Goal: Task Accomplishment & Management: Complete application form

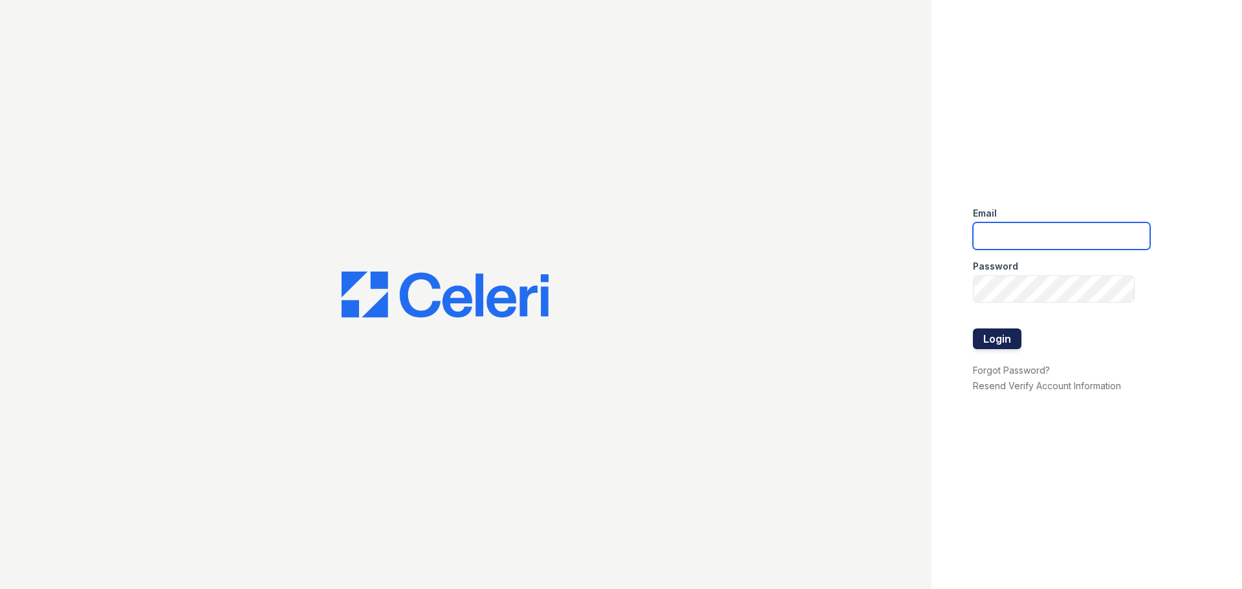
type input "[EMAIL_ADDRESS][DOMAIN_NAME]"
click at [986, 338] on button "Login" at bounding box center [997, 339] width 49 height 21
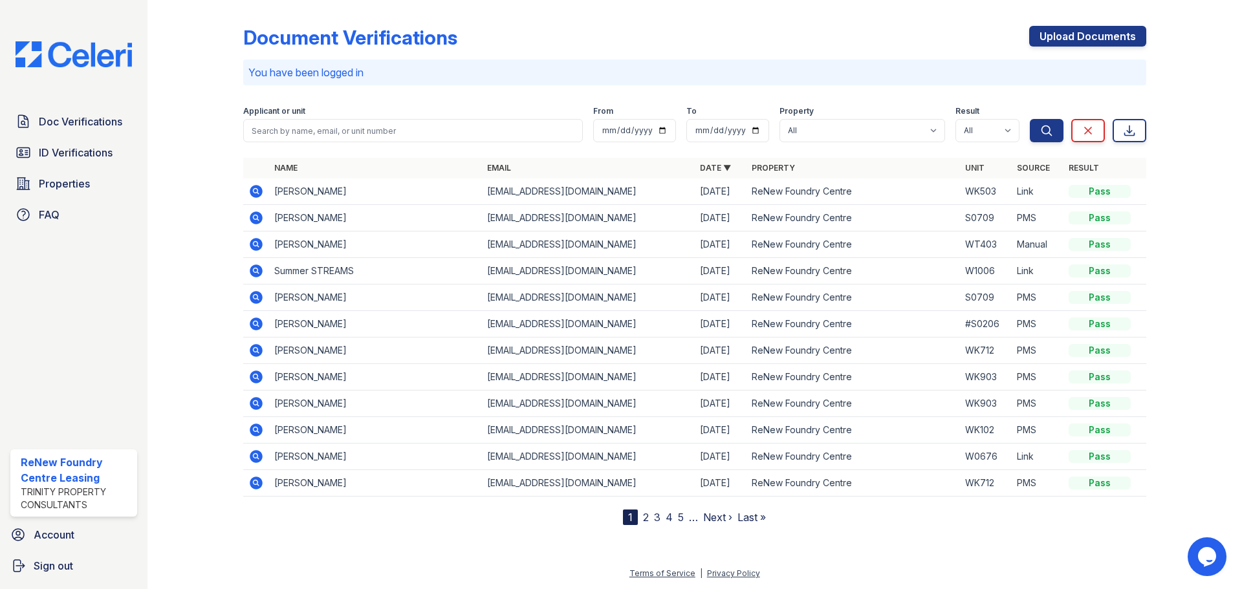
click at [254, 192] on icon at bounding box center [256, 192] width 16 height 16
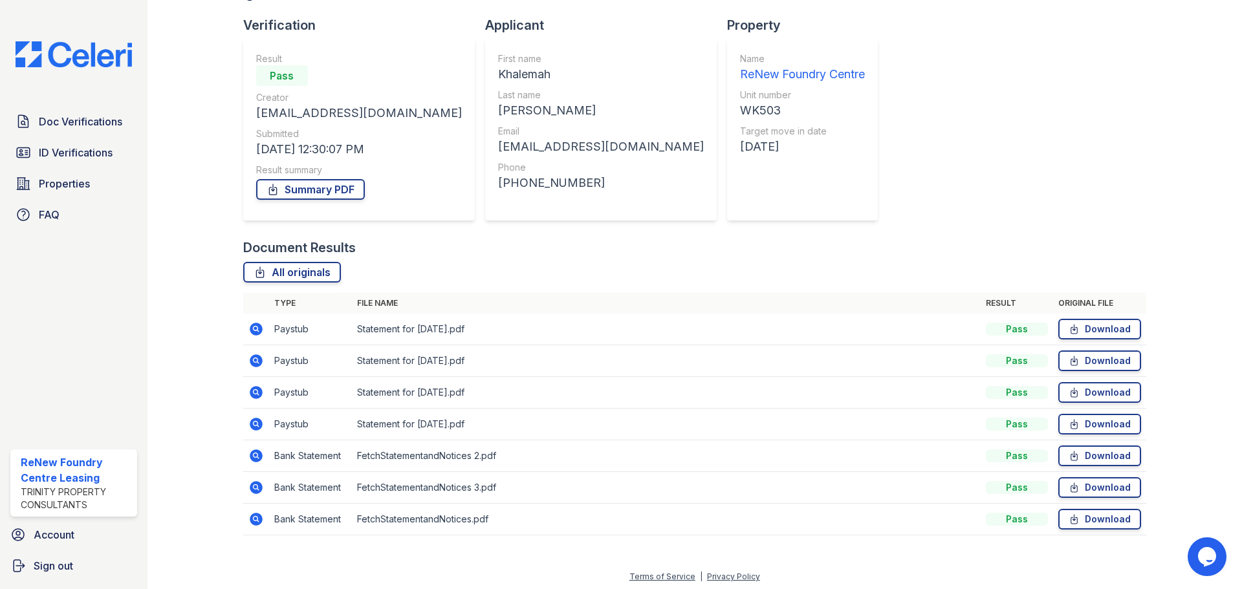
scroll to position [83, 0]
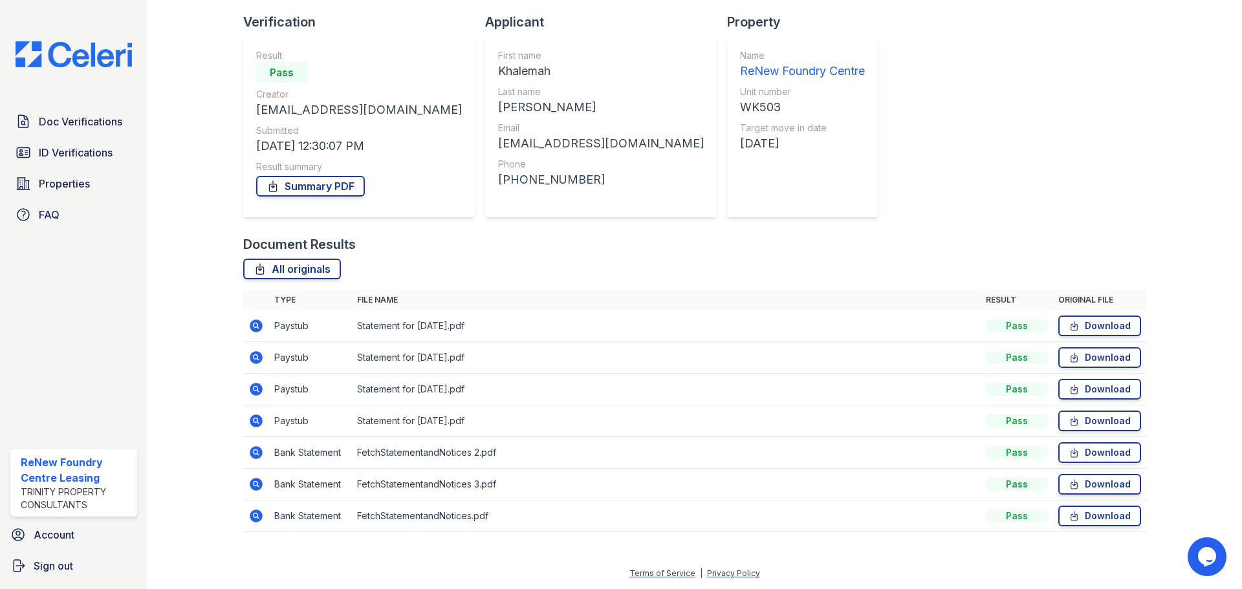
click at [255, 415] on icon at bounding box center [256, 421] width 16 height 16
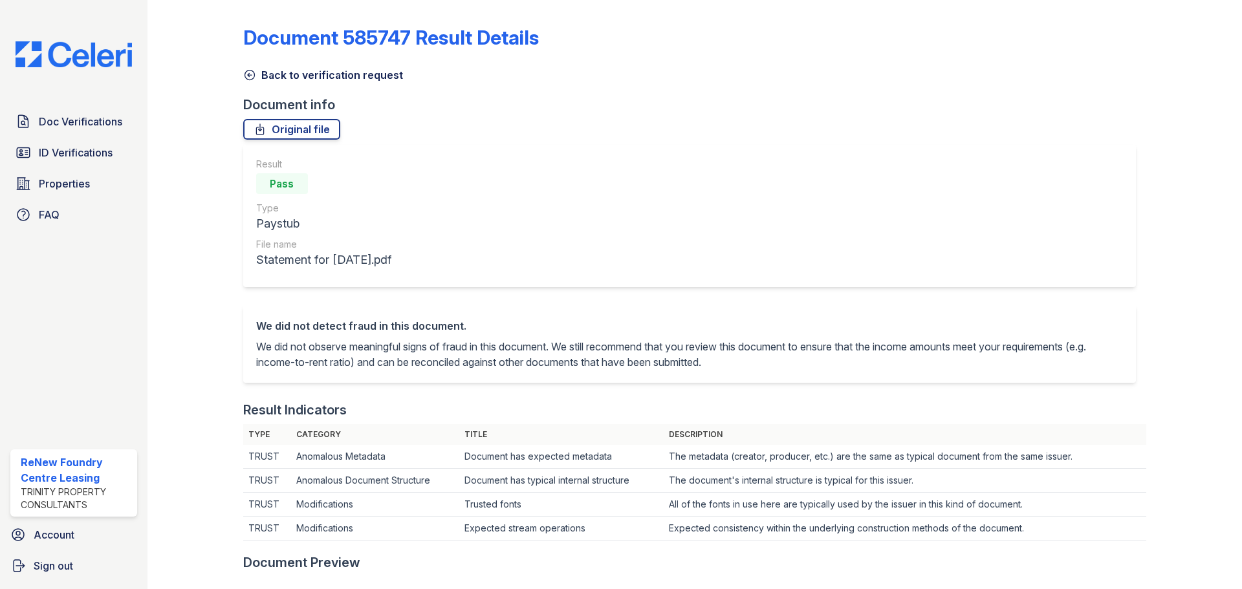
click at [340, 79] on link "Back to verification request" at bounding box center [323, 75] width 160 height 16
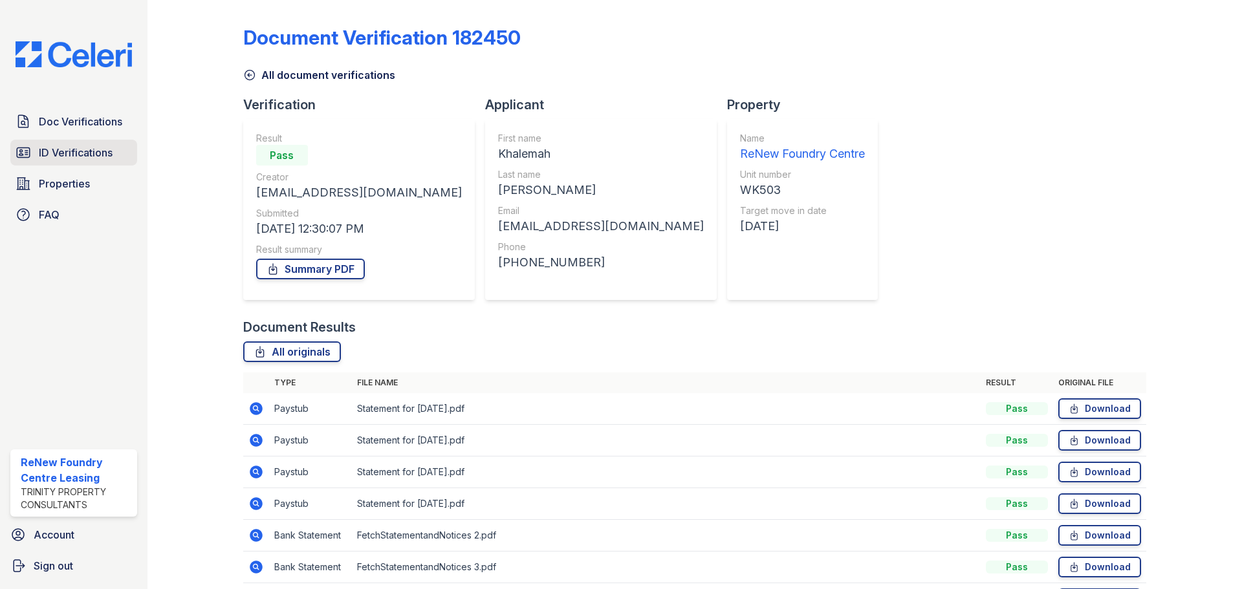
click at [61, 150] on span "ID Verifications" at bounding box center [76, 153] width 74 height 16
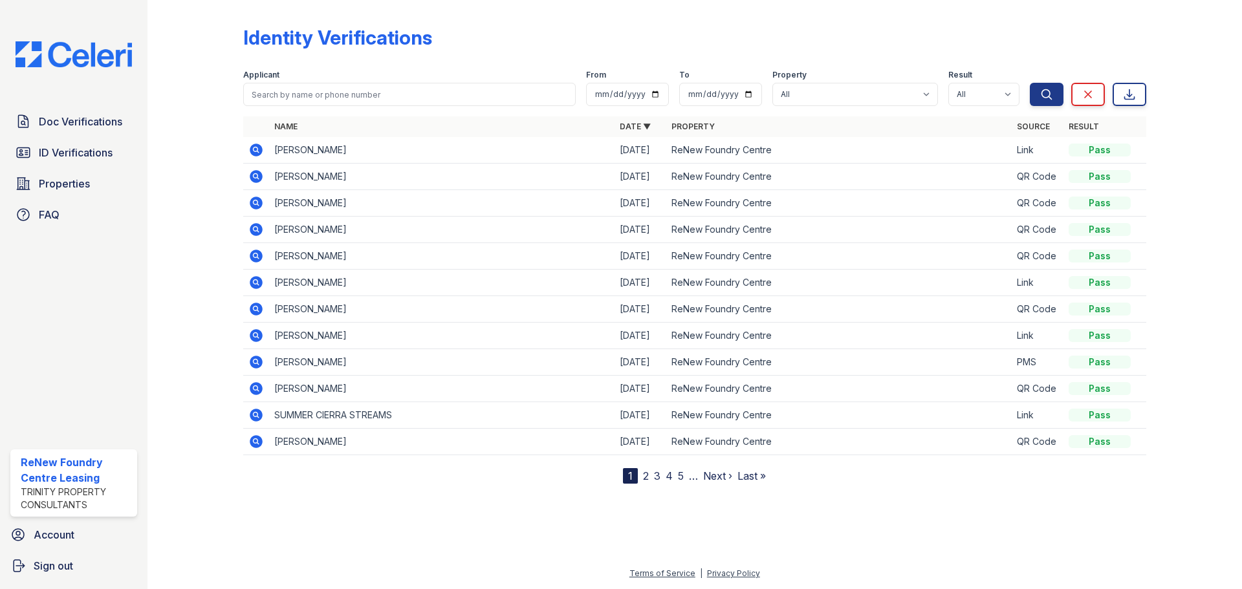
click at [255, 152] on icon at bounding box center [256, 150] width 13 height 13
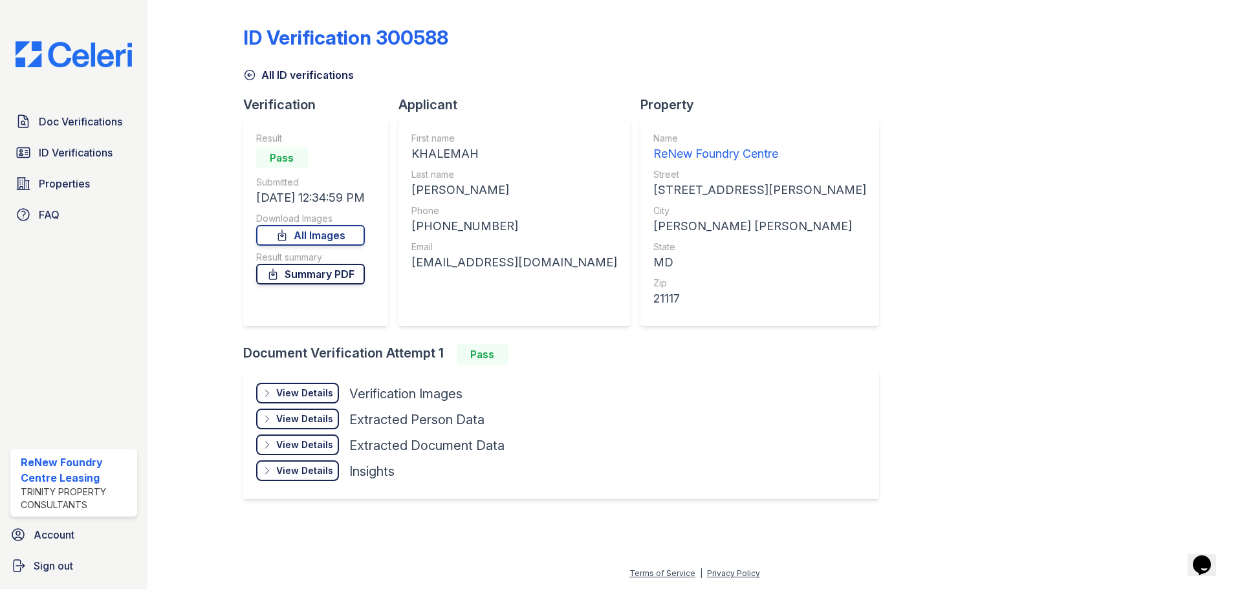
click at [349, 272] on link "Summary PDF" at bounding box center [310, 274] width 109 height 21
click at [257, 393] on div "View Details Details" at bounding box center [297, 393] width 83 height 21
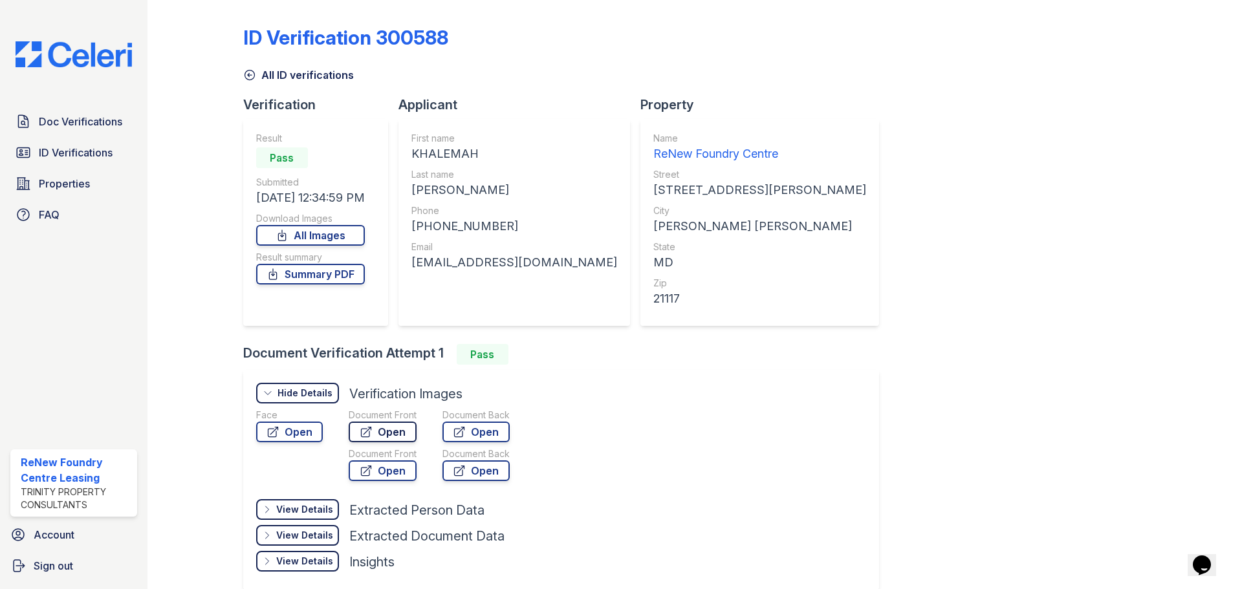
click at [385, 432] on link "Open" at bounding box center [383, 432] width 68 height 21
click at [84, 124] on span "Doc Verifications" at bounding box center [80, 122] width 83 height 16
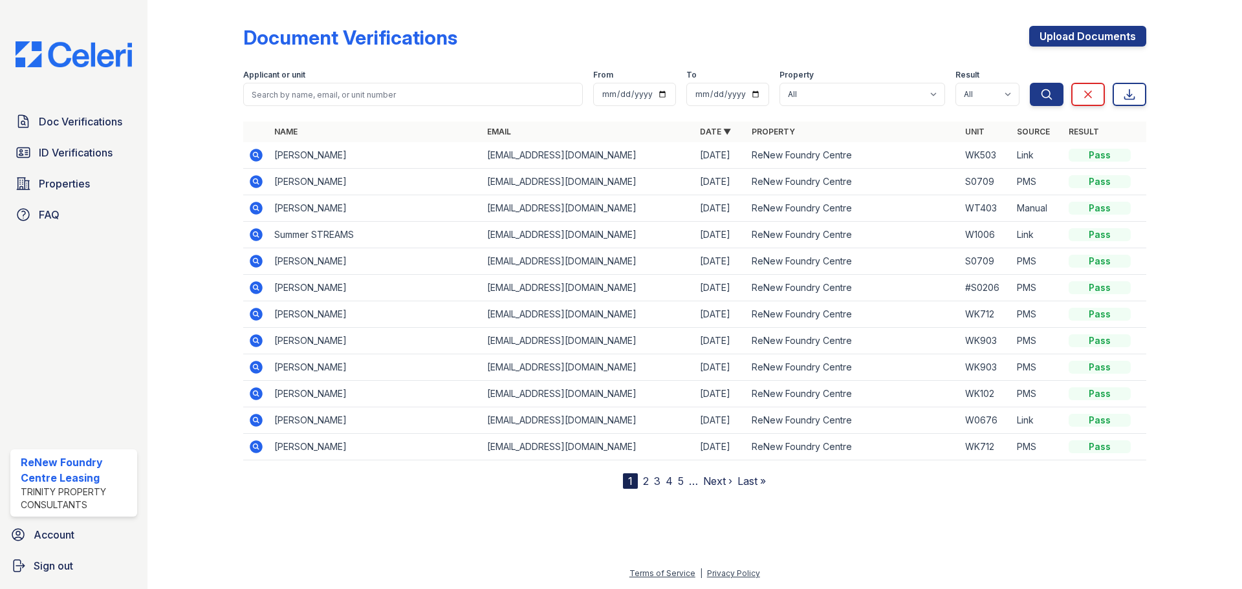
click at [257, 154] on icon at bounding box center [256, 155] width 16 height 16
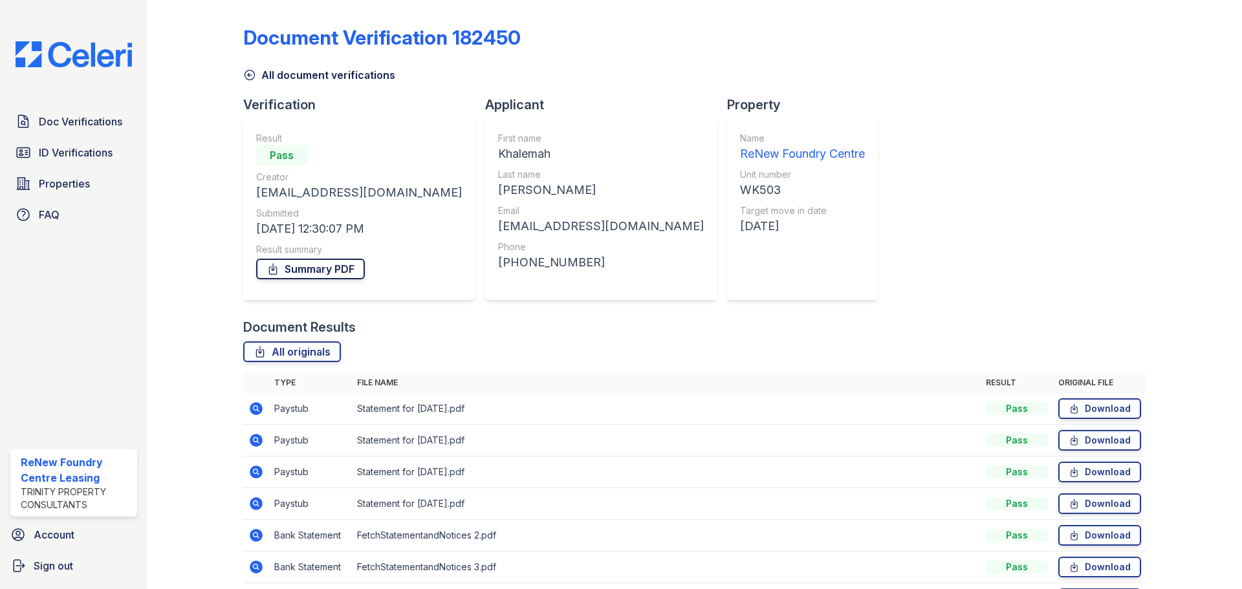
click at [322, 270] on link "Summary PDF" at bounding box center [310, 269] width 109 height 21
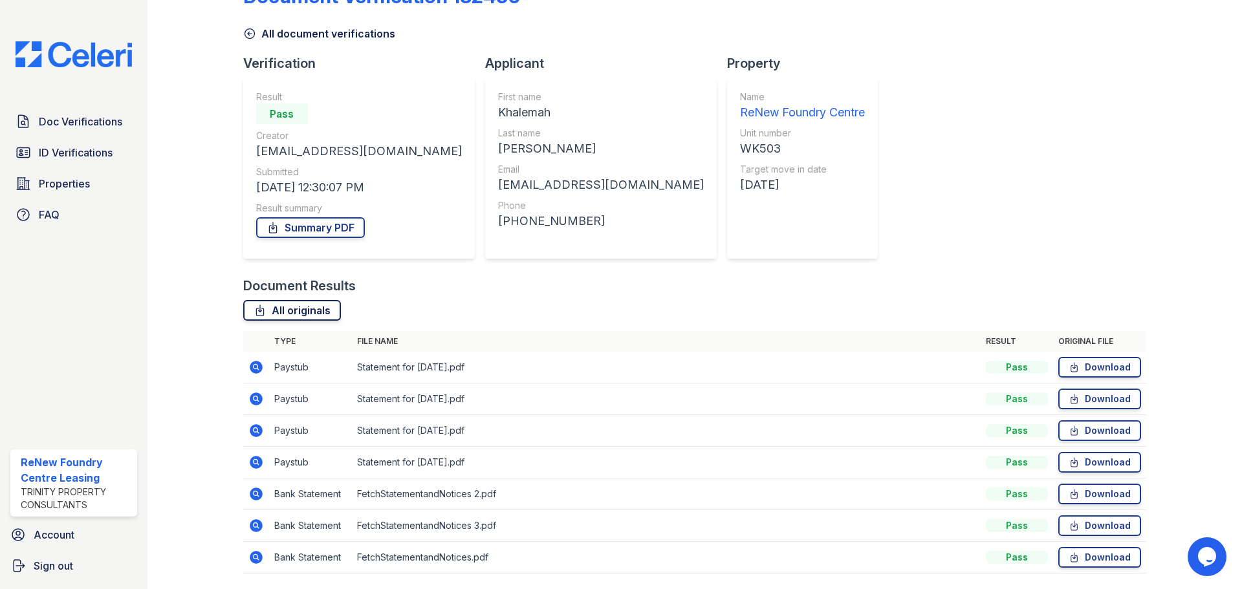
scroll to position [83, 0]
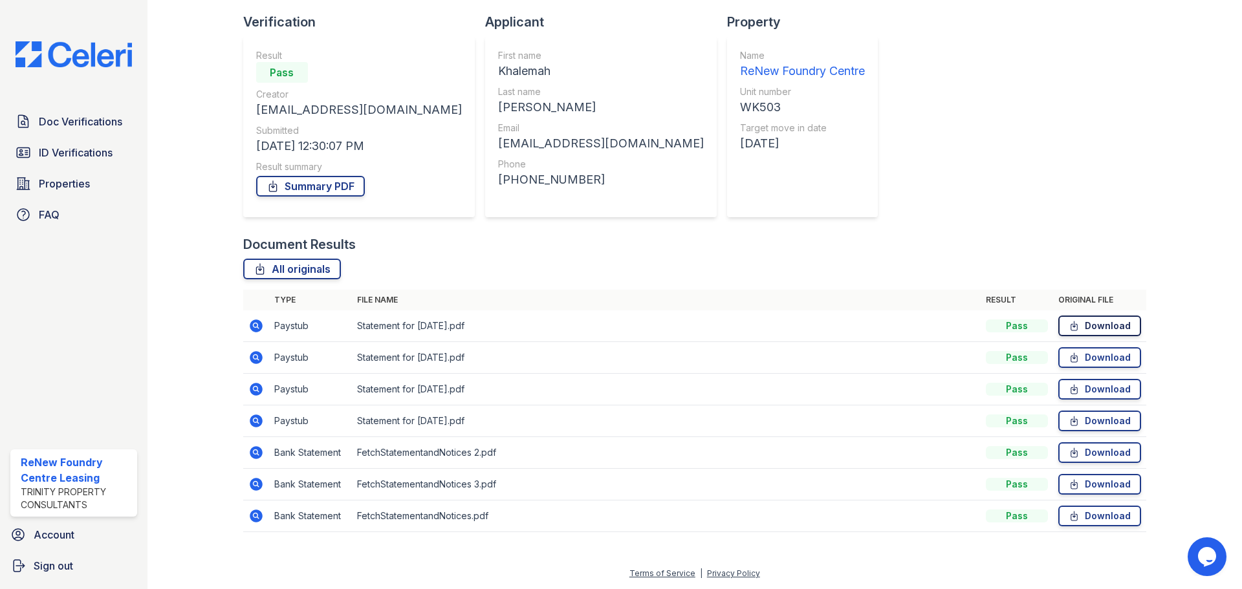
click at [1070, 326] on icon at bounding box center [1073, 325] width 6 height 9
click at [1075, 358] on link "Download" at bounding box center [1099, 357] width 83 height 21
click at [1092, 393] on link "Download" at bounding box center [1099, 389] width 83 height 21
click at [1078, 423] on link "Download" at bounding box center [1099, 421] width 83 height 21
click at [1085, 459] on link "Download" at bounding box center [1099, 452] width 83 height 21
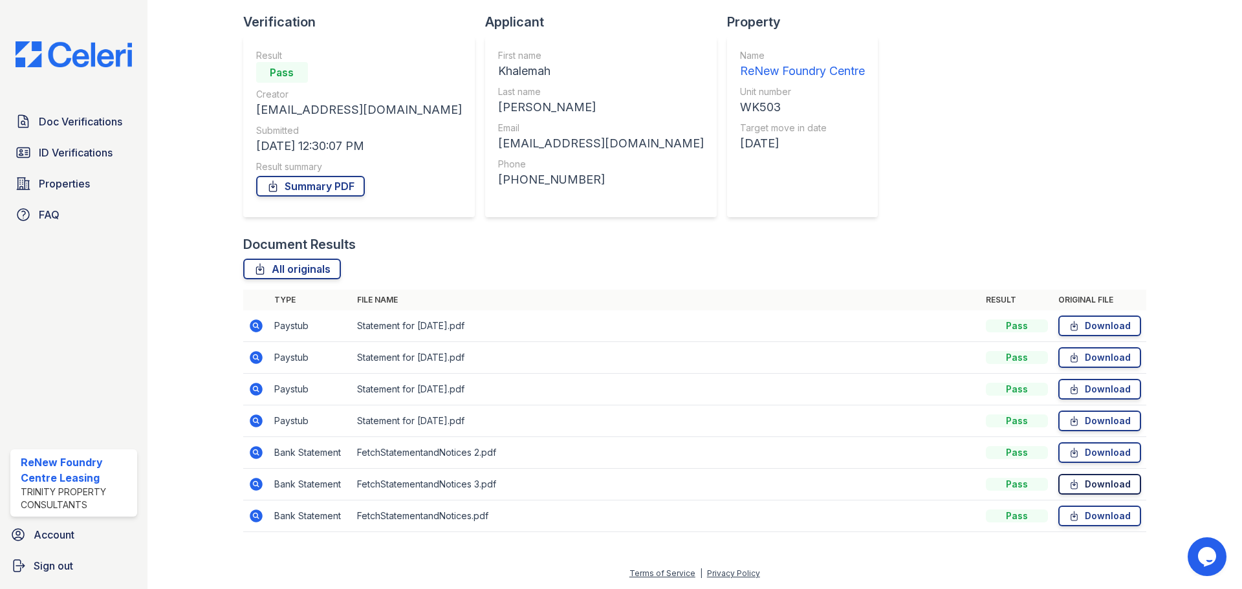
click at [1096, 484] on link "Download" at bounding box center [1099, 484] width 83 height 21
click at [1102, 514] on link "Download" at bounding box center [1099, 516] width 83 height 21
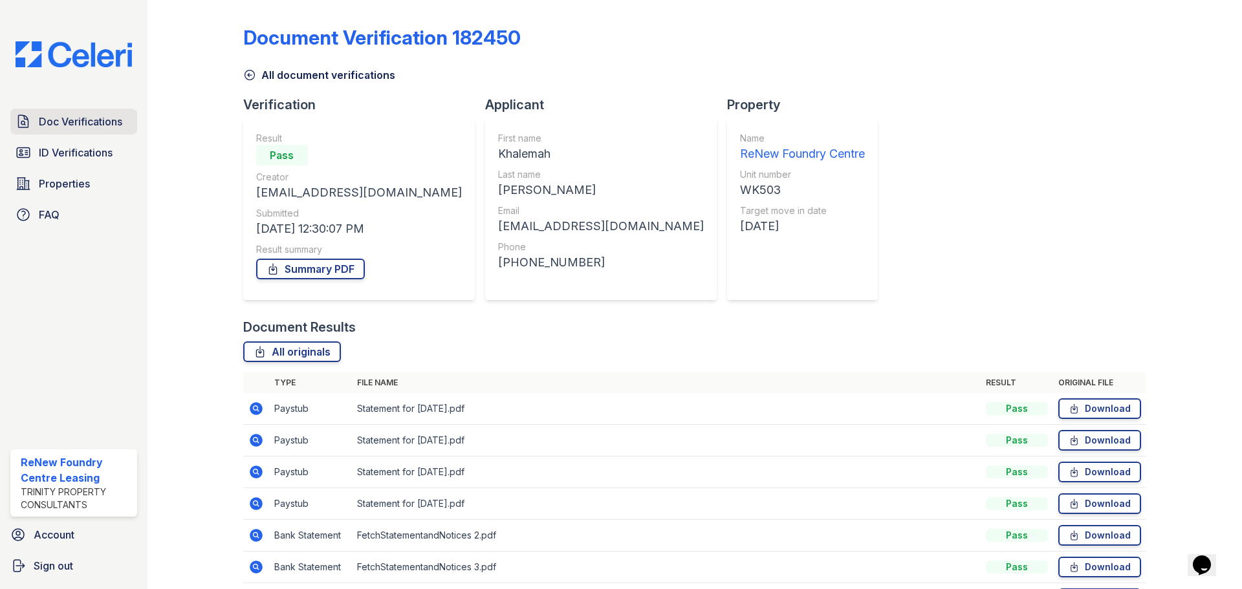
click at [83, 127] on span "Doc Verifications" at bounding box center [80, 122] width 83 height 16
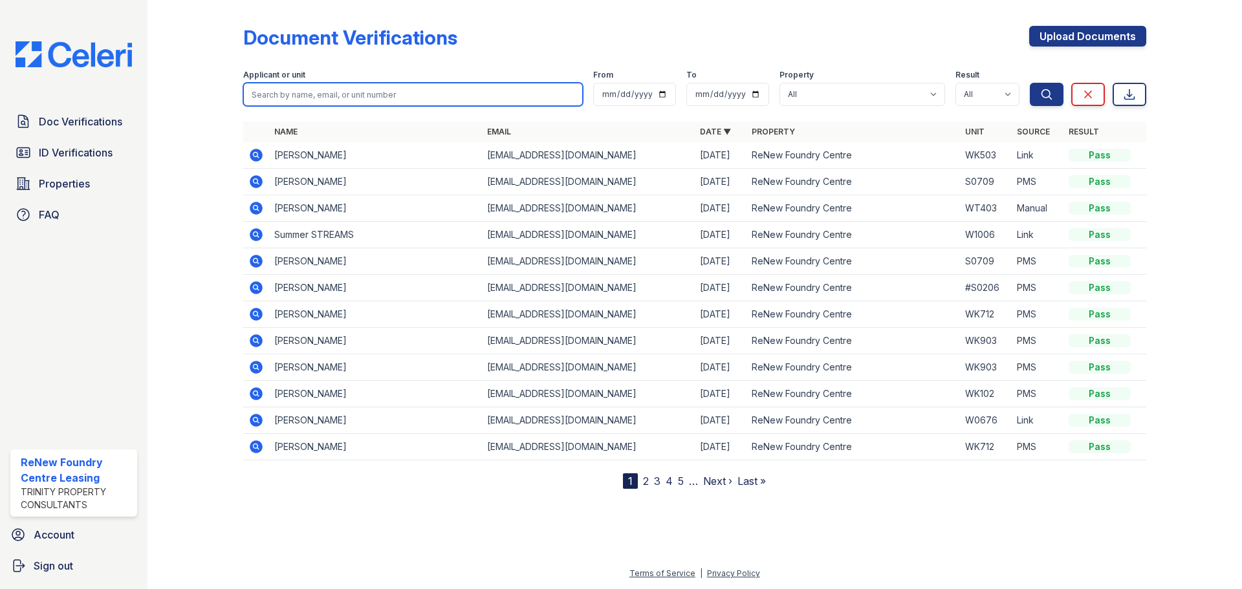
click at [340, 88] on input "search" at bounding box center [413, 94] width 340 height 23
type input "TINA HENRY"
click at [1030, 83] on button "Search" at bounding box center [1047, 94] width 34 height 23
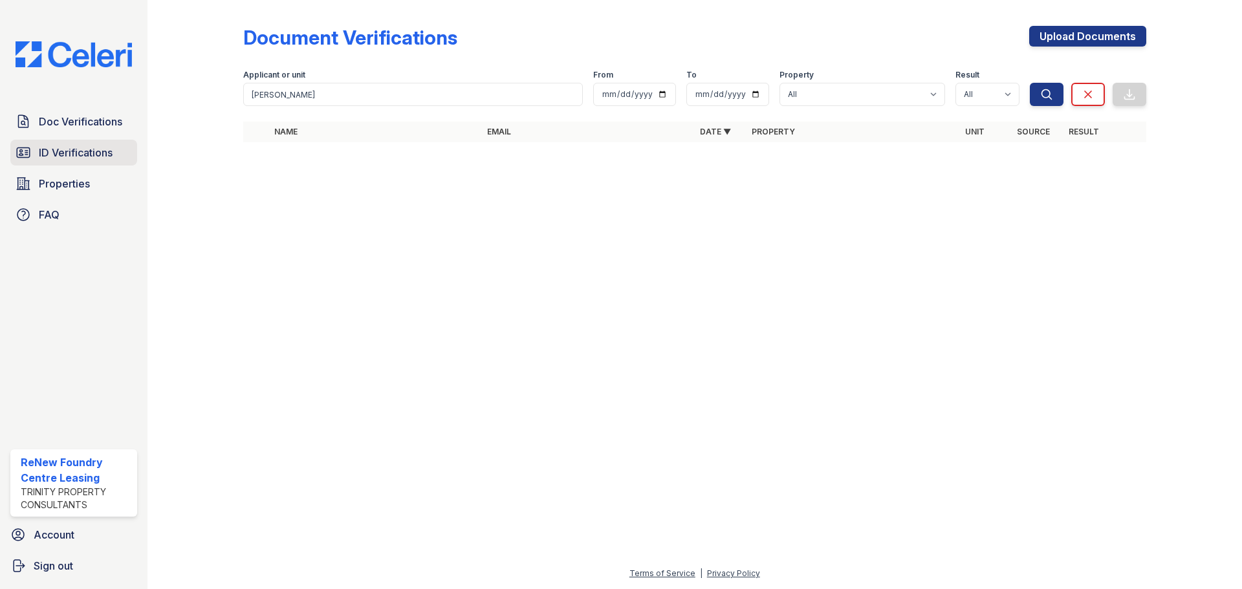
click at [80, 153] on span "ID Verifications" at bounding box center [76, 153] width 74 height 16
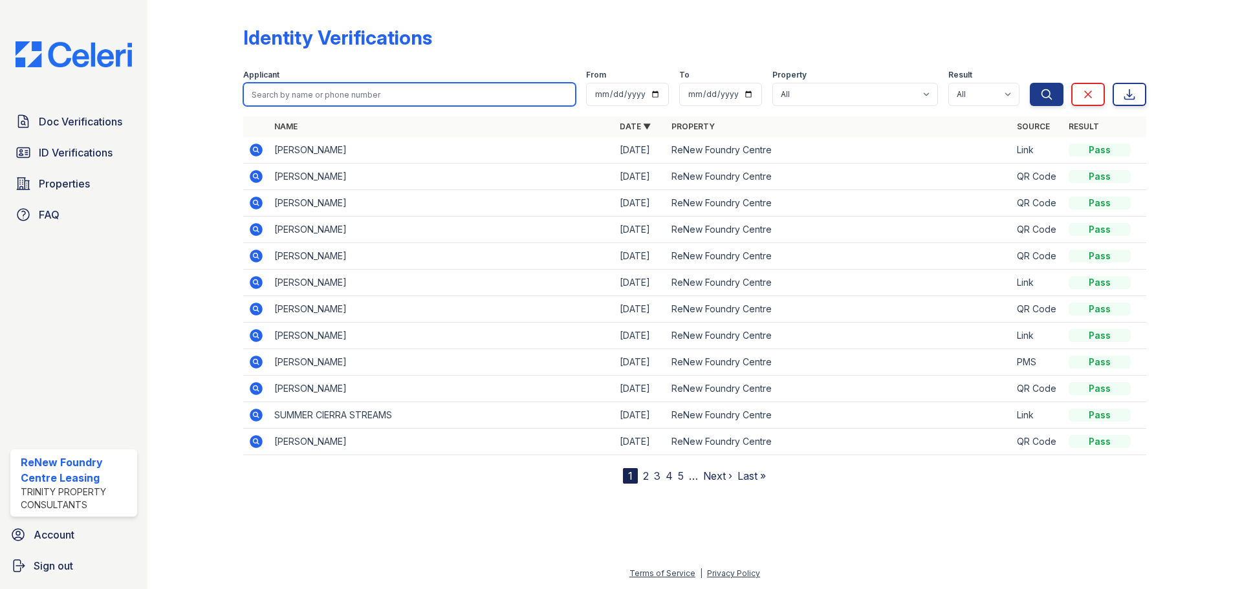
click at [388, 96] on input "search" at bounding box center [409, 94] width 332 height 23
type input "TINA"
click at [1030, 83] on button "Search" at bounding box center [1047, 94] width 34 height 23
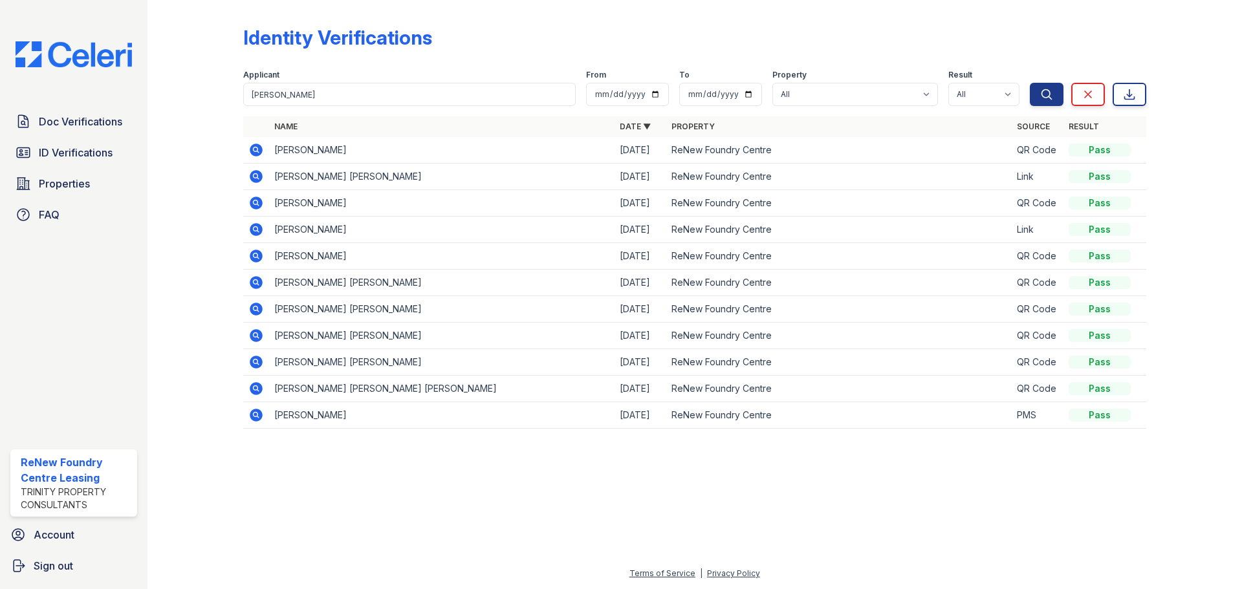
click at [252, 257] on icon at bounding box center [256, 256] width 13 height 13
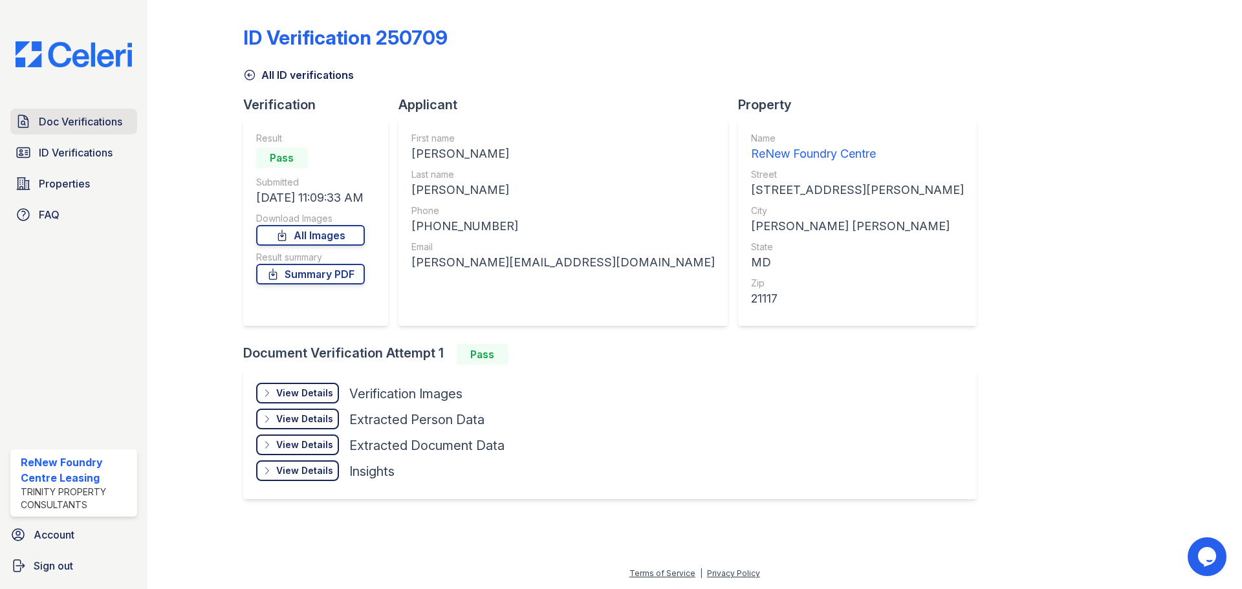
click at [80, 129] on span "Doc Verifications" at bounding box center [80, 122] width 83 height 16
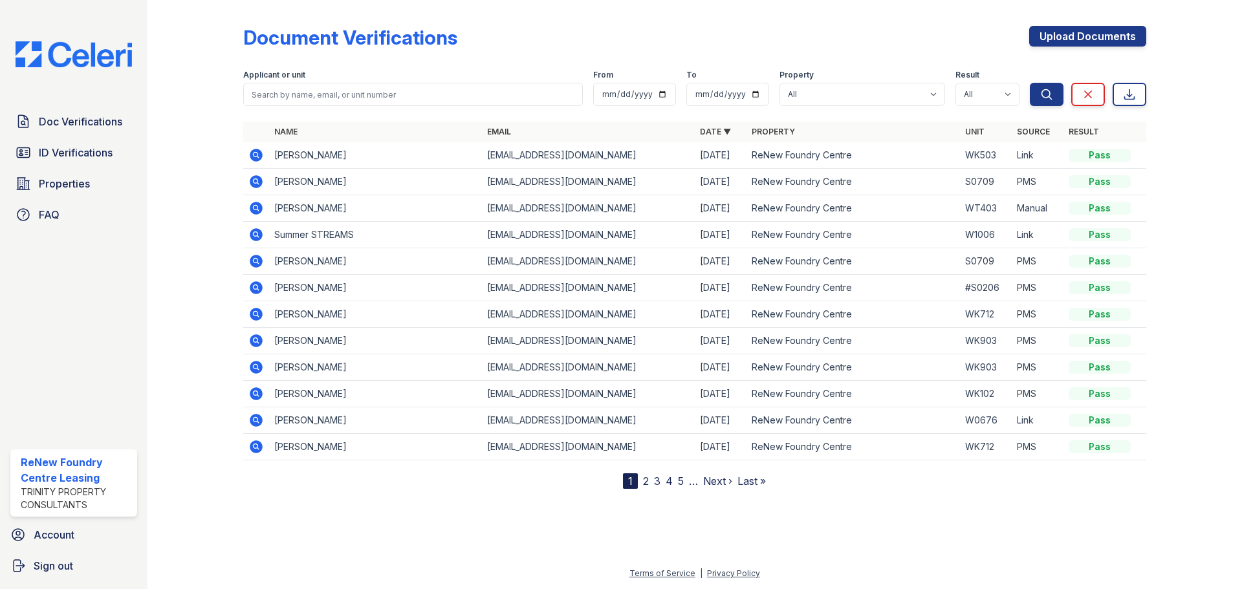
click at [1133, 25] on div "Document Verifications Upload Documents Filter Applicant or unit From To Proper…" at bounding box center [694, 247] width 903 height 484
click at [1132, 40] on link "Upload Documents" at bounding box center [1087, 36] width 117 height 21
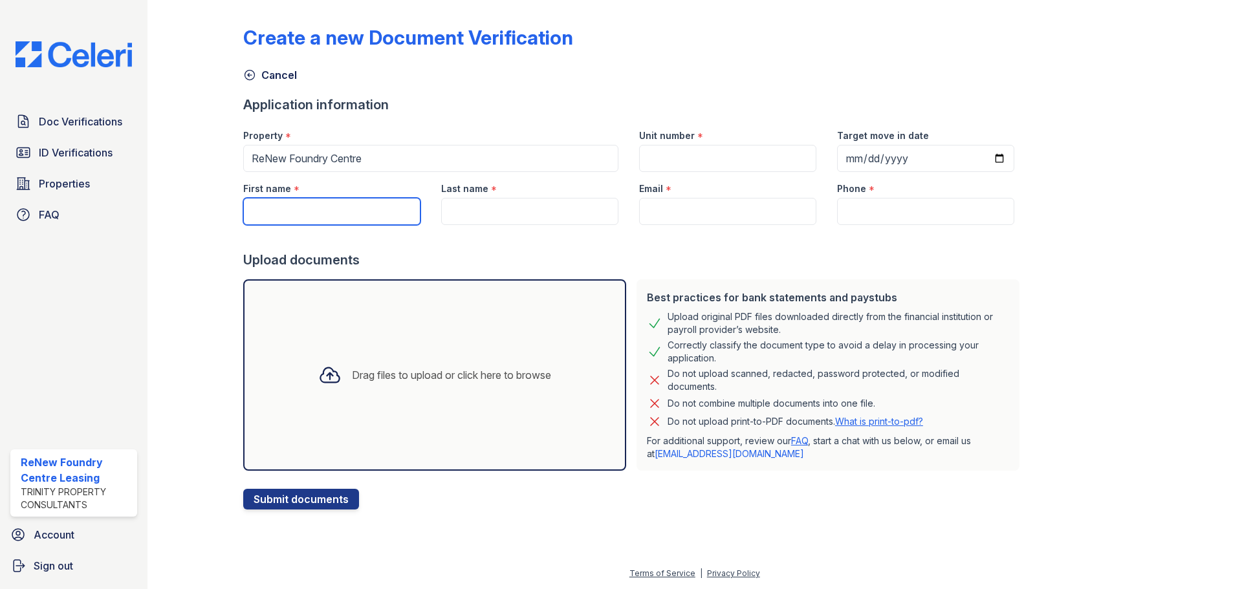
drag, startPoint x: 354, startPoint y: 200, endPoint x: 353, endPoint y: 212, distance: 11.7
click at [354, 201] on input "First name" at bounding box center [331, 211] width 177 height 27
type input "t"
type input "[PERSON_NAME]"
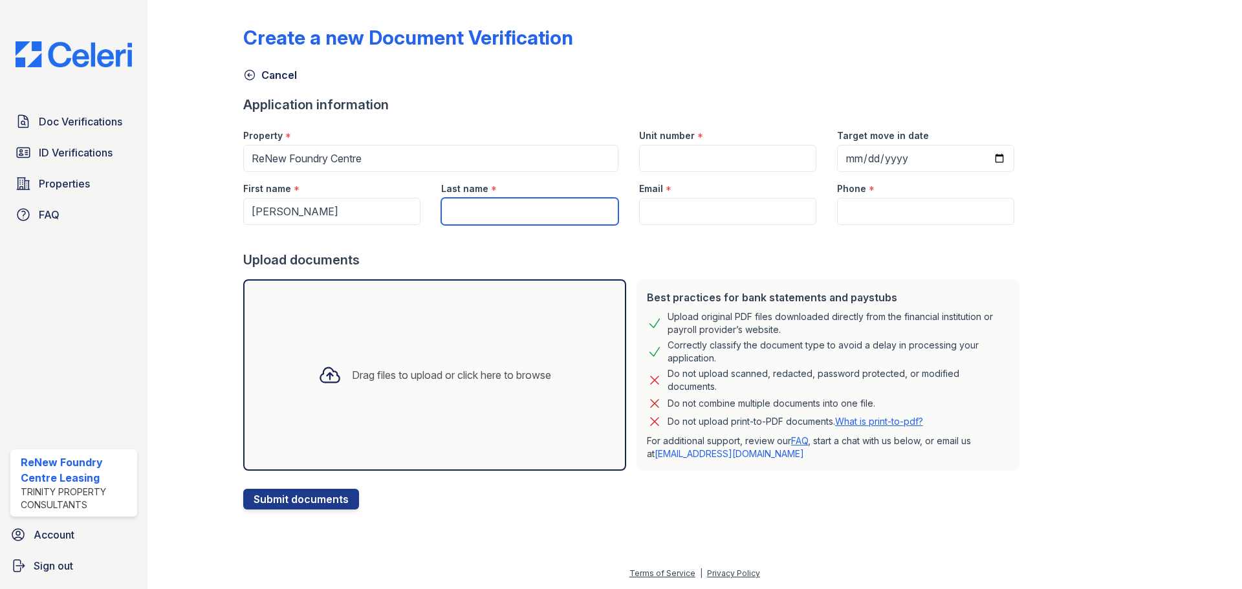
click at [550, 205] on input "Last name" at bounding box center [529, 211] width 177 height 27
type input "[PERSON_NAME]"
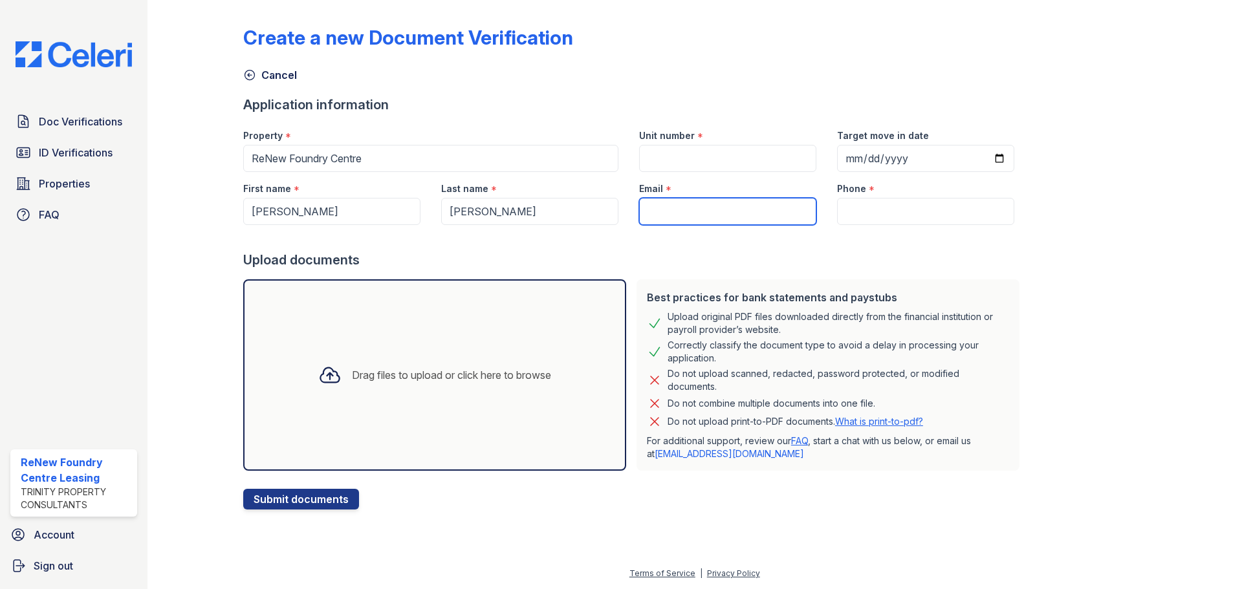
click at [673, 202] on input "Email" at bounding box center [727, 211] width 177 height 27
paste input "[PERSON_NAME][EMAIL_ADDRESS][DOMAIN_NAME]"
type input "[PERSON_NAME][EMAIL_ADDRESS][DOMAIN_NAME]"
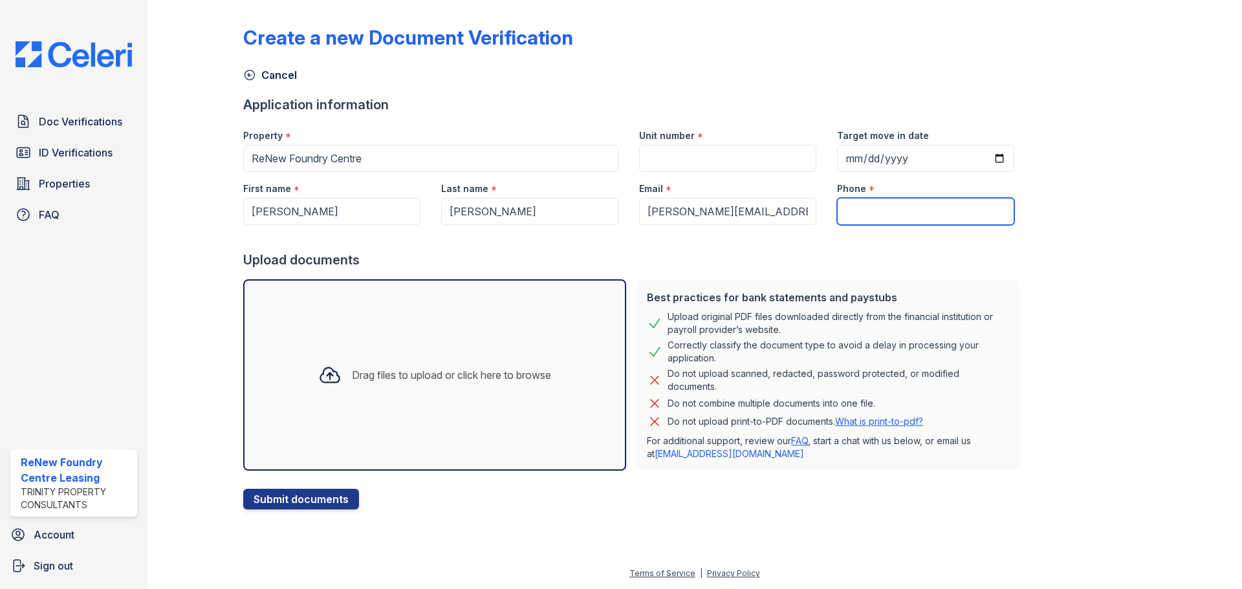
click at [883, 210] on input "Phone" at bounding box center [925, 211] width 177 height 27
paste input "(443) 303-6475"
type input "(443) 303-6475"
click at [1042, 286] on div "Create a new Document Verification Cancel Application information Property * Re…" at bounding box center [694, 257] width 903 height 505
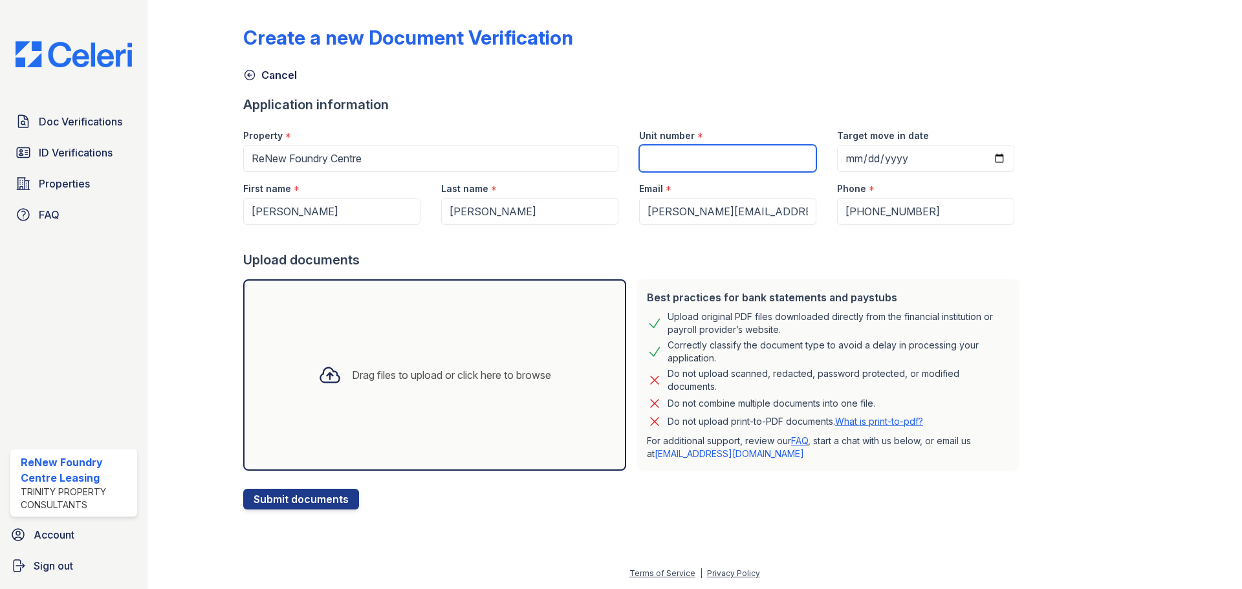
click at [685, 161] on input "Unit number" at bounding box center [727, 158] width 177 height 27
type input "S0310"
click at [980, 158] on input "Target move in date" at bounding box center [925, 158] width 177 height 27
click at [982, 159] on input "Target move in date" at bounding box center [925, 158] width 177 height 27
click at [981, 158] on input "2025-08-23" at bounding box center [925, 158] width 177 height 27
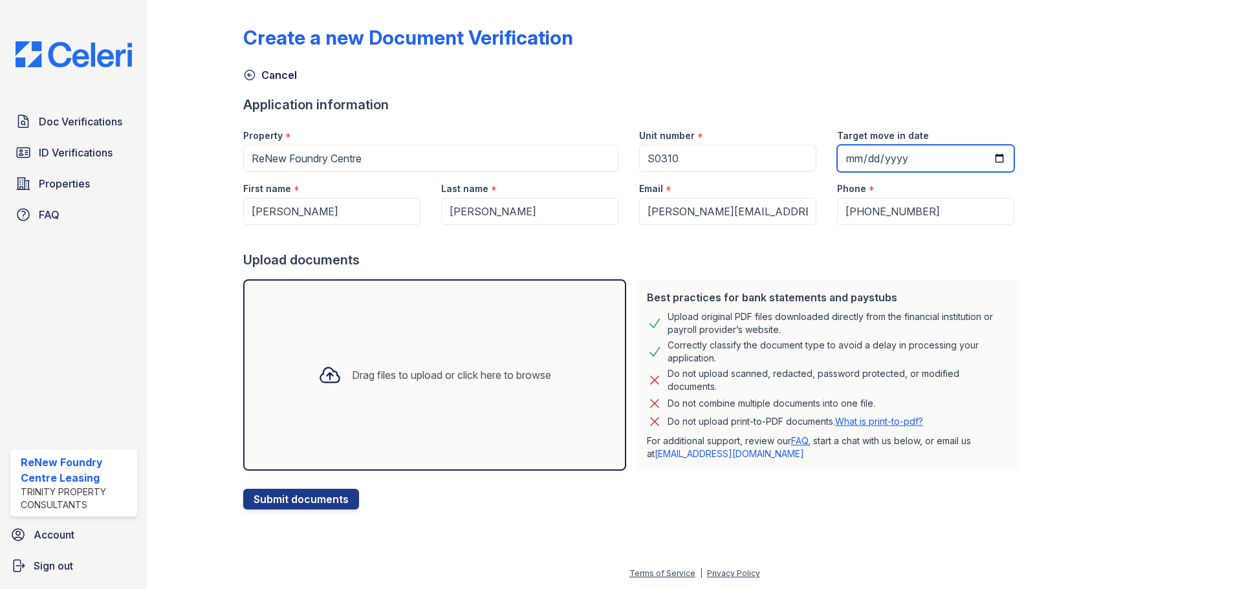
click at [973, 158] on input "2025-08-27" at bounding box center [925, 158] width 177 height 27
click at [985, 157] on input "2025-08-27" at bounding box center [925, 158] width 177 height 27
type input "2025-08-23"
click at [456, 369] on div "Drag files to upload or click here to browse" at bounding box center [451, 375] width 199 height 16
click at [981, 158] on input "2025-08-23" at bounding box center [925, 158] width 177 height 27
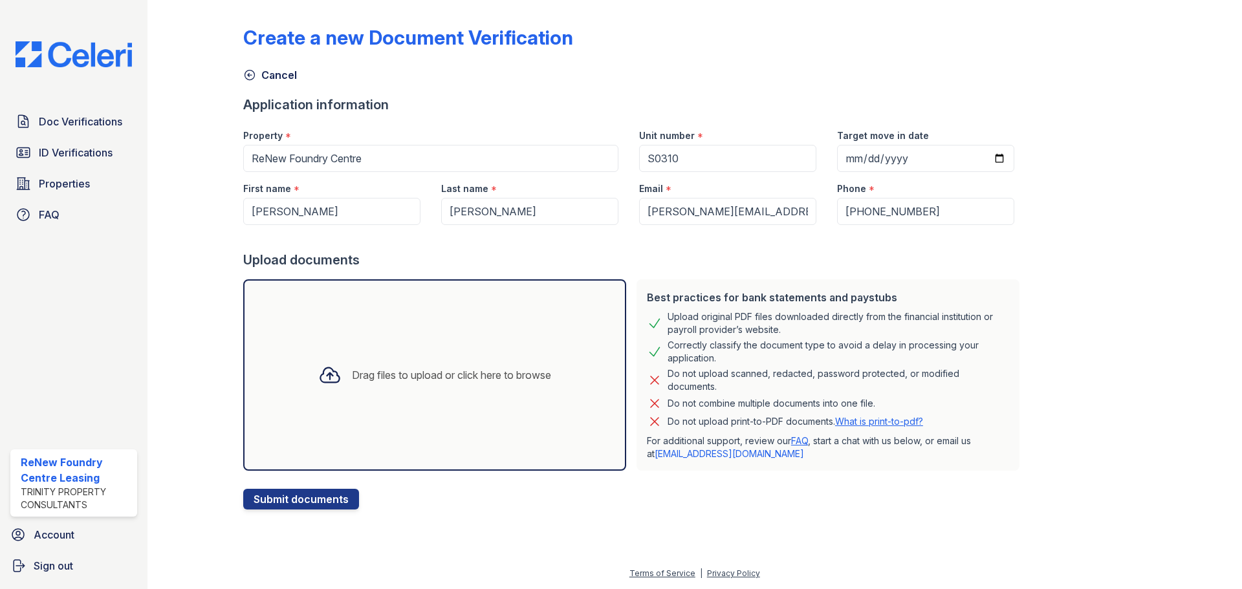
click at [1052, 219] on div "Create a new Document Verification Cancel Application information Property * Re…" at bounding box center [694, 257] width 903 height 505
click at [491, 381] on div "Drag files to upload or click here to browse" at bounding box center [451, 375] width 199 height 16
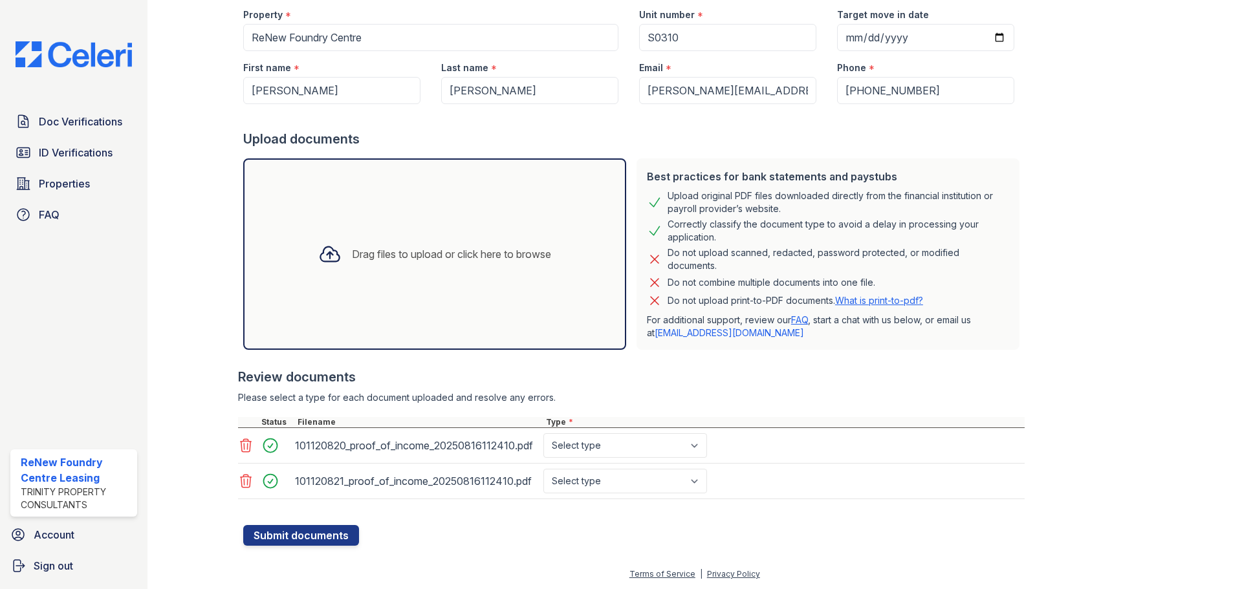
scroll to position [122, 0]
click at [616, 451] on select "Select type Paystub Bank Statement Offer Letter Tax Documents Benefit Award Let…" at bounding box center [625, 445] width 164 height 25
click at [543, 433] on select "Select type Paystub Bank Statement Offer Letter Tax Documents Benefit Award Let…" at bounding box center [625, 445] width 164 height 25
click at [589, 449] on select "Select type Paystub Bank Statement Offer Letter Tax Documents Benefit Award Let…" at bounding box center [625, 445] width 164 height 25
select select "paystub"
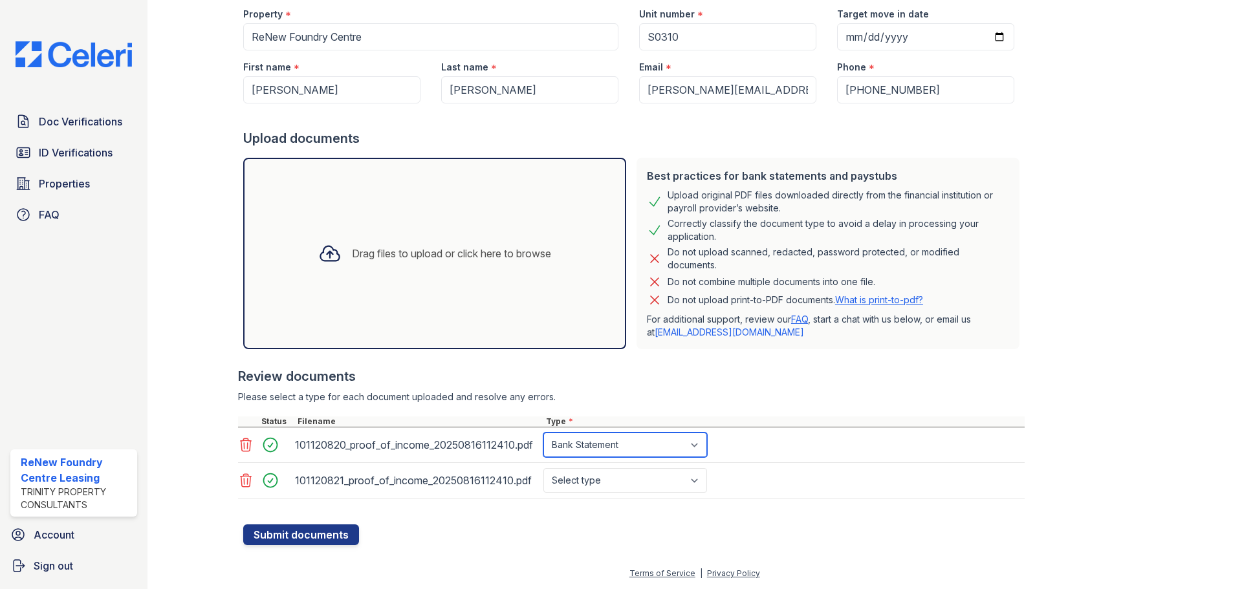
click at [543, 433] on select "Select type Paystub Bank Statement Offer Letter Tax Documents Benefit Award Let…" at bounding box center [625, 445] width 164 height 25
click at [598, 485] on select "Select type Paystub Bank Statement Offer Letter Tax Documents Benefit Award Let…" at bounding box center [625, 480] width 164 height 25
select select "paystub"
click at [543, 468] on select "Select type Paystub Bank Statement Offer Letter Tax Documents Benefit Award Let…" at bounding box center [625, 480] width 164 height 25
click at [327, 532] on button "Submit documents" at bounding box center [301, 535] width 116 height 21
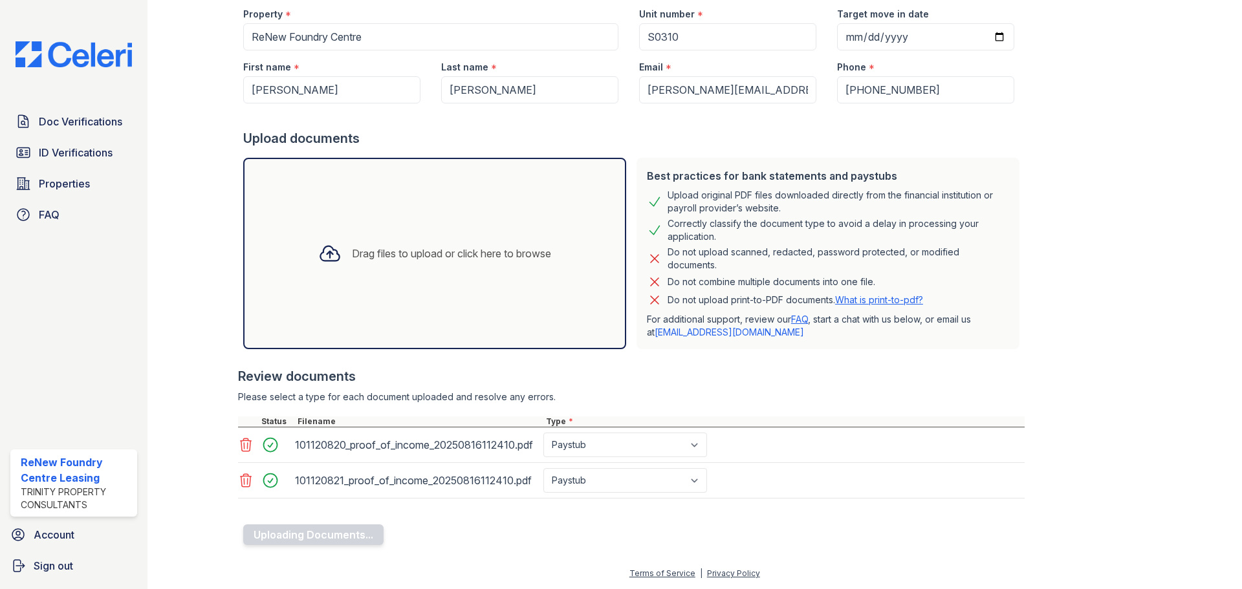
scroll to position [0, 0]
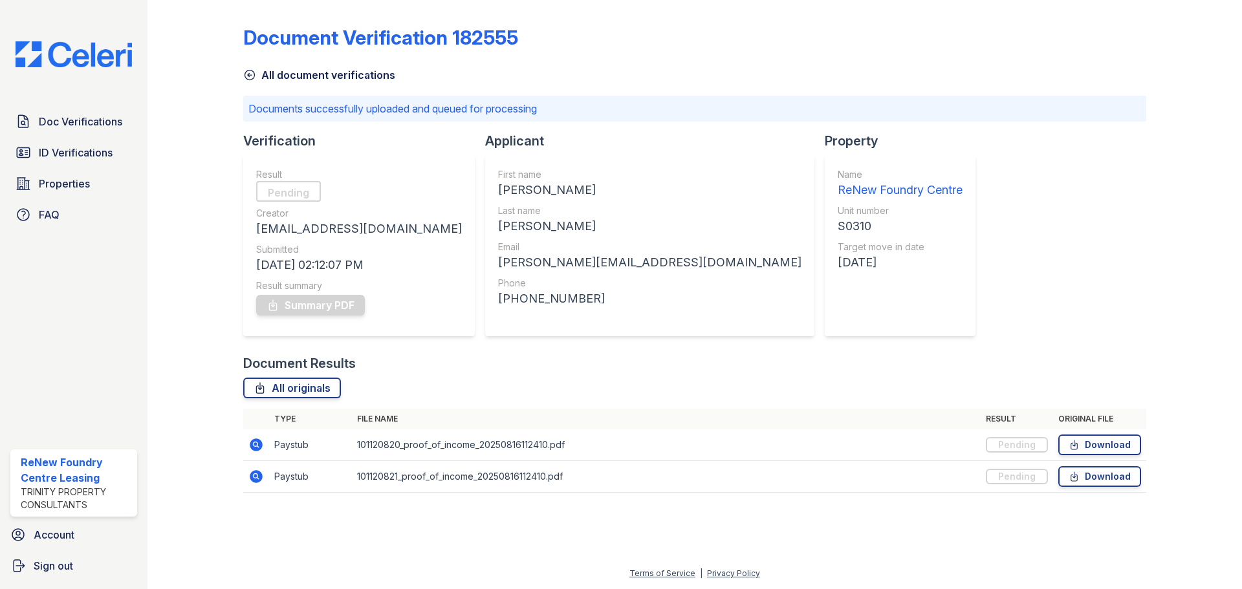
click at [290, 73] on link "All document verifications" at bounding box center [319, 75] width 152 height 16
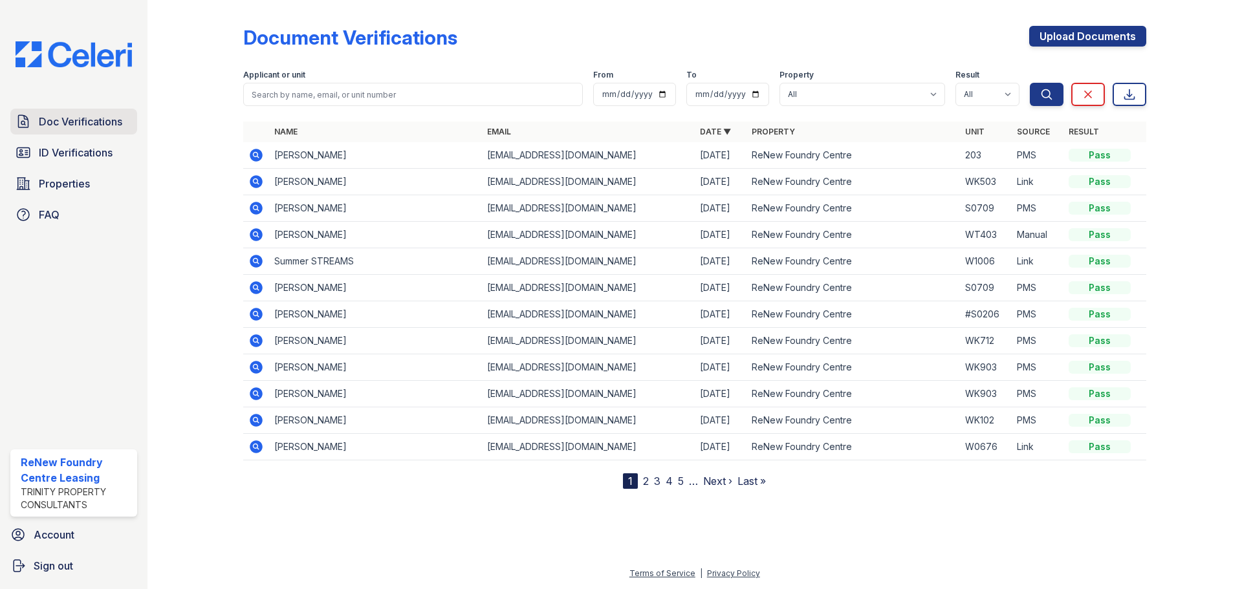
click at [87, 119] on span "Doc Verifications" at bounding box center [80, 122] width 83 height 16
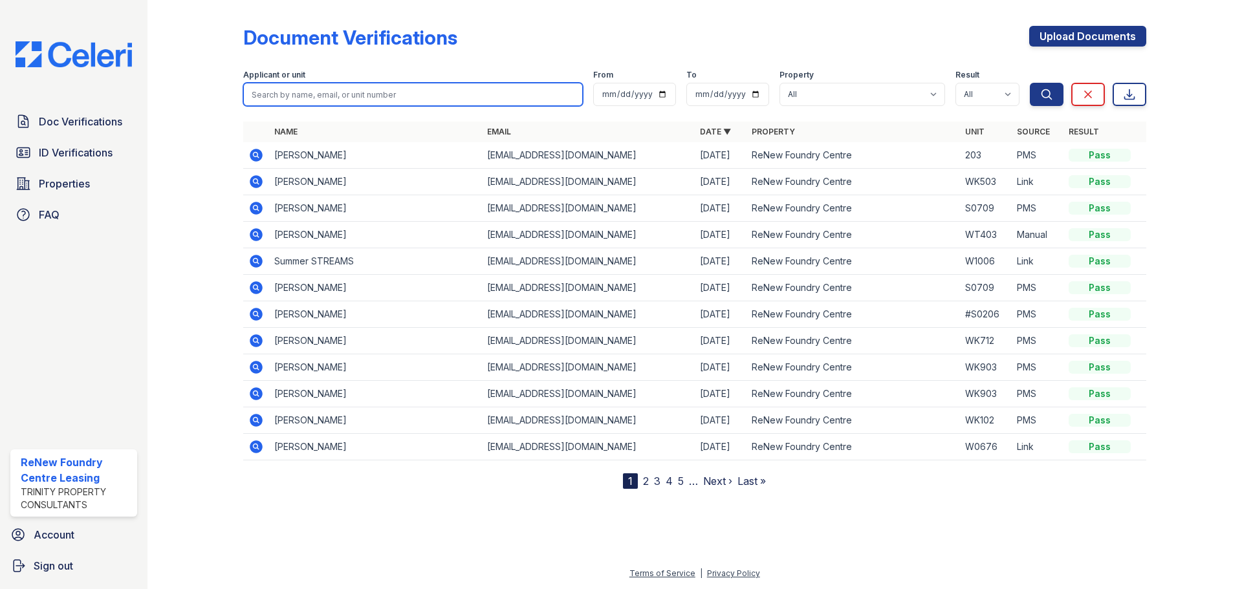
click at [320, 92] on input "search" at bounding box center [413, 94] width 340 height 23
type input "tina"
click at [1030, 83] on button "Search" at bounding box center [1047, 94] width 34 height 23
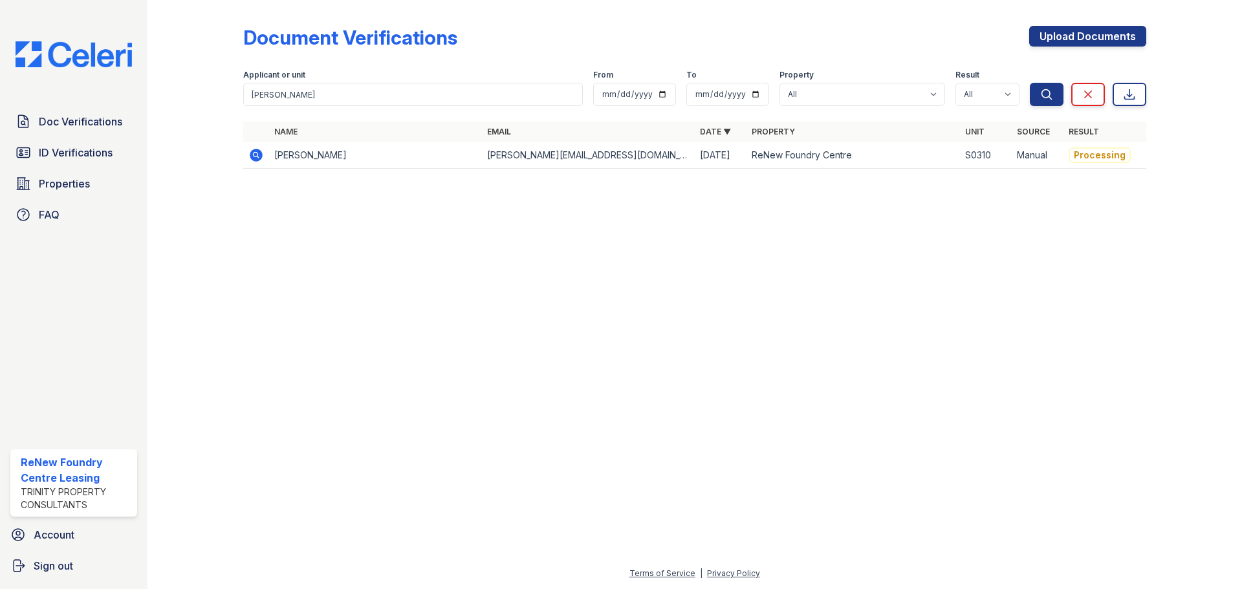
click at [362, 295] on div at bounding box center [694, 384] width 1053 height 364
click at [1087, 38] on link "Upload Documents" at bounding box center [1087, 36] width 117 height 21
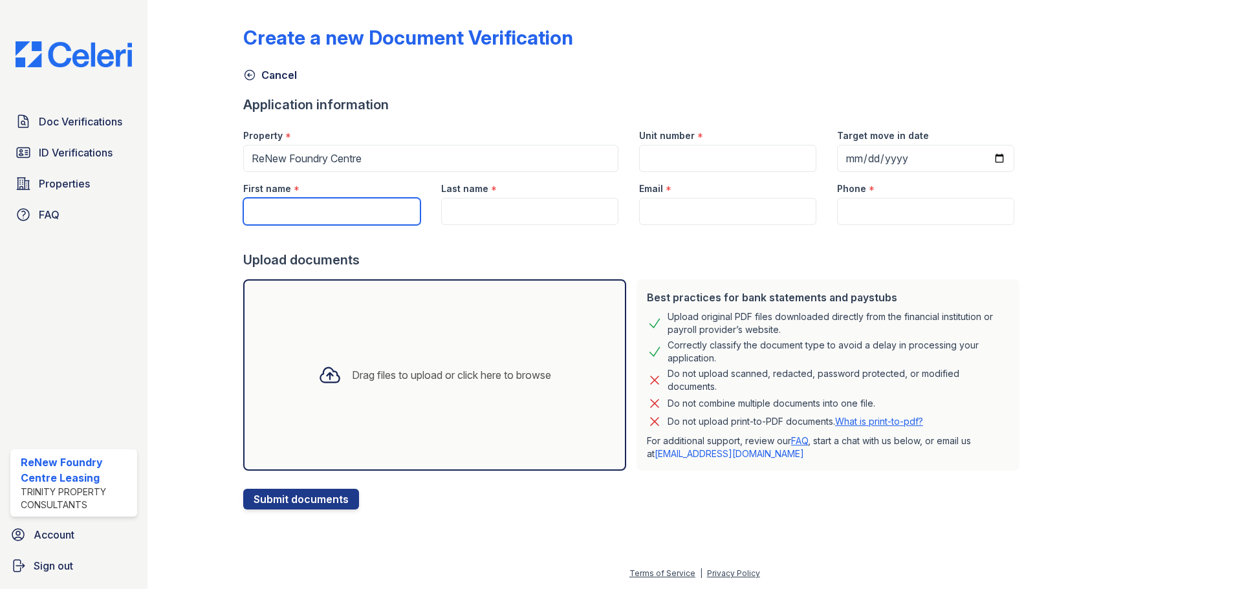
click at [359, 208] on input "First name" at bounding box center [331, 211] width 177 height 27
paste input "Kameron"
type input "Kameron"
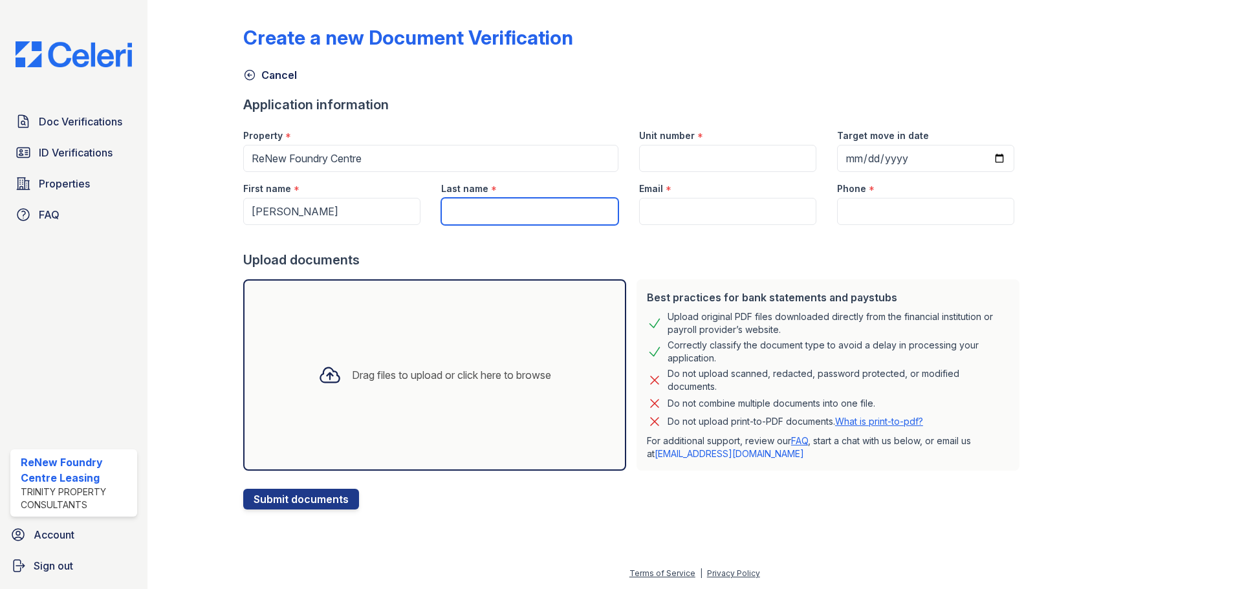
click at [472, 217] on input "Last name" at bounding box center [529, 211] width 177 height 27
click at [479, 214] on input "Last name" at bounding box center [529, 211] width 177 height 27
paste input "Estep"
type input "Estep"
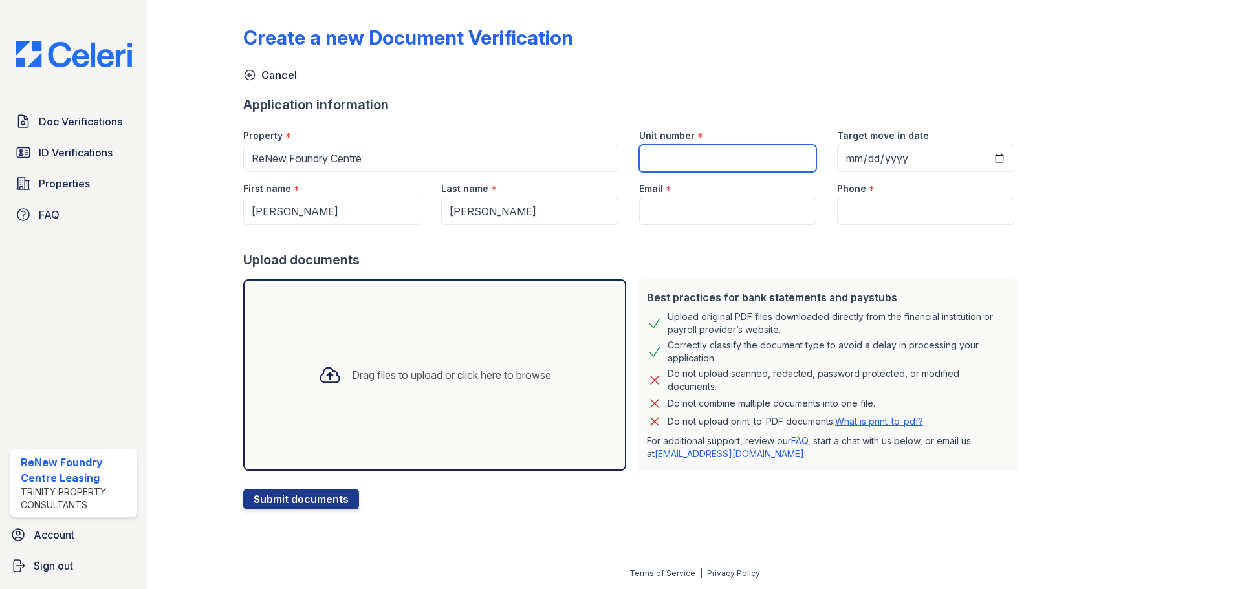
click at [684, 159] on input "Unit number" at bounding box center [727, 158] width 177 height 27
type input "S0310"
click at [979, 164] on input "Target move in date" at bounding box center [925, 158] width 177 height 27
type input "2025-08-23"
click at [663, 215] on input "Email" at bounding box center [727, 211] width 177 height 27
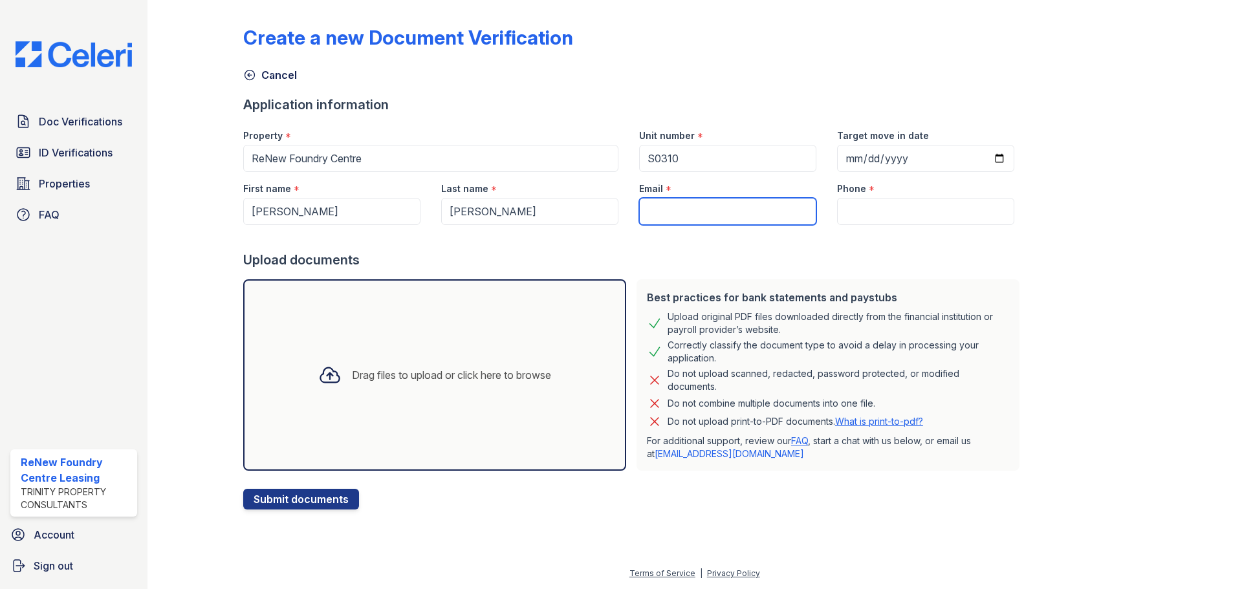
paste input "[EMAIL_ADDRESS][DOMAIN_NAME]"
type input "[EMAIL_ADDRESS][DOMAIN_NAME]"
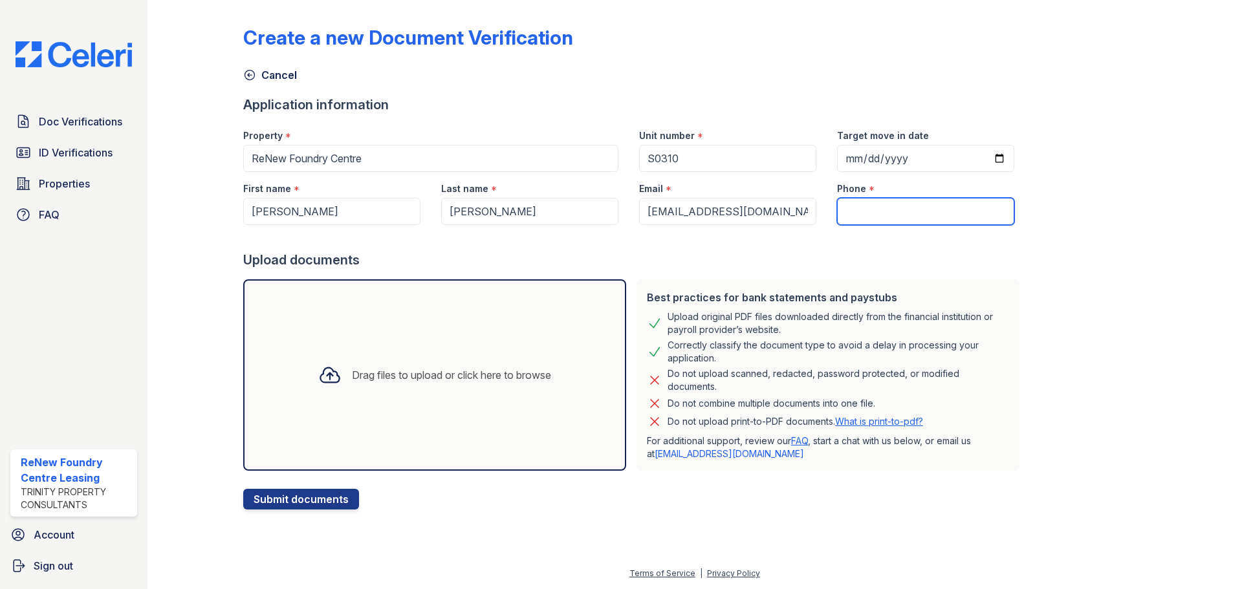
click at [924, 207] on input "Phone" at bounding box center [925, 211] width 177 height 27
paste input "(677) 355-2939"
type input "(677) 355-2939"
click at [390, 394] on div "Drag files to upload or click here to browse" at bounding box center [435, 375] width 254 height 44
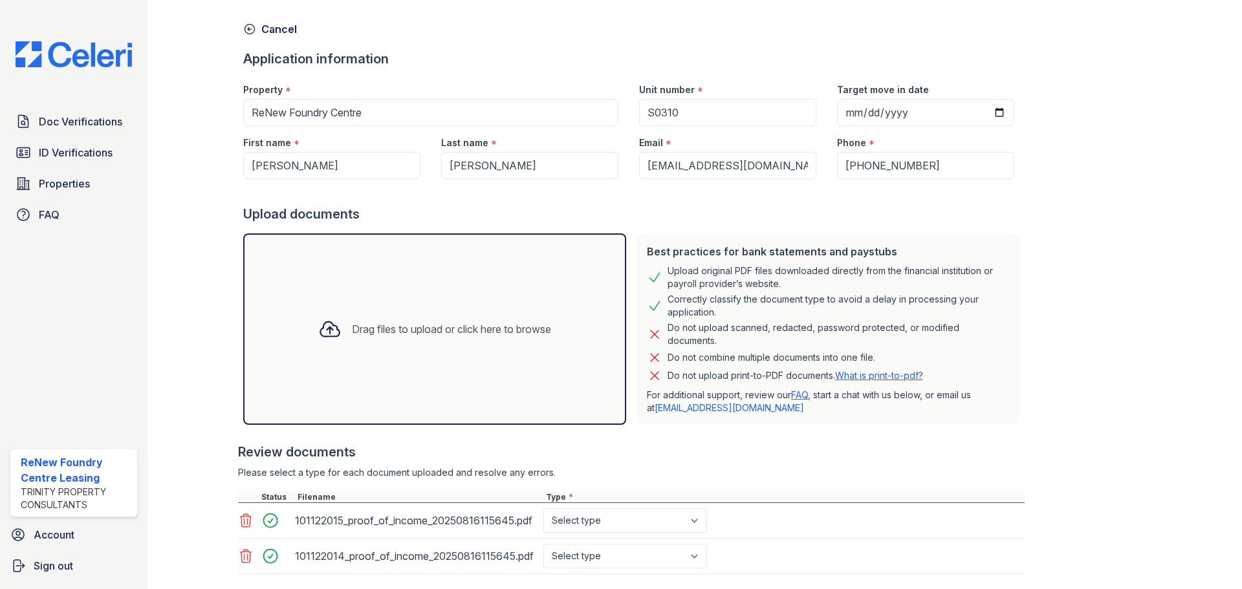
scroll to position [122, 0]
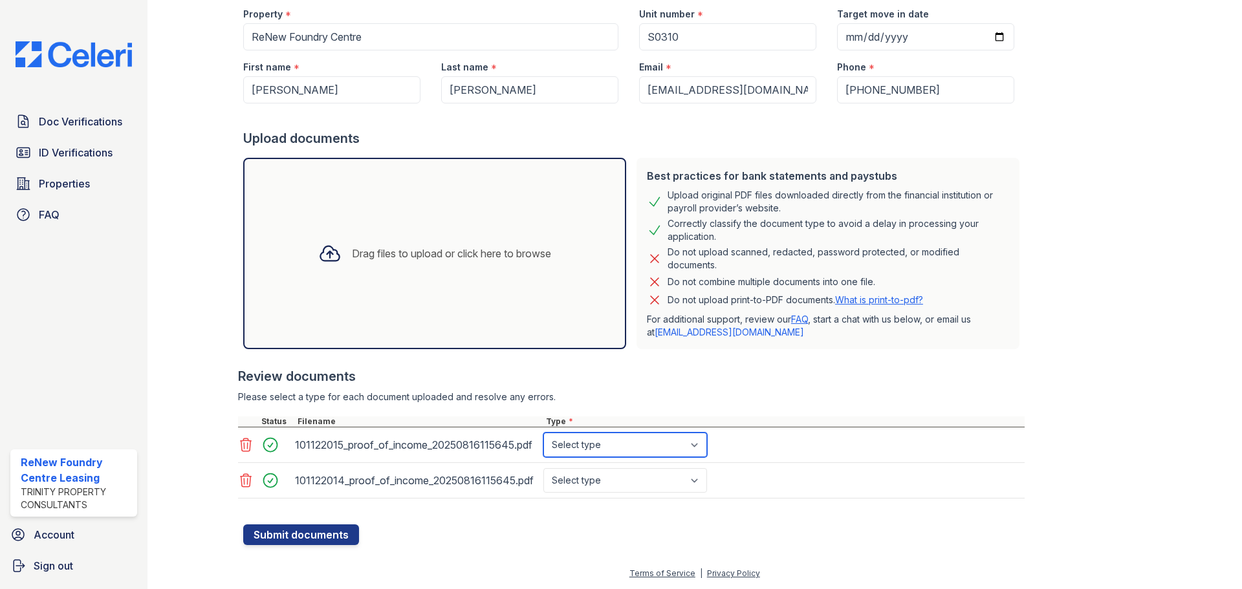
click at [577, 448] on select "Select type Paystub Bank Statement Offer Letter Tax Documents Benefit Award Let…" at bounding box center [625, 445] width 164 height 25
select select "paystub"
click at [543, 433] on select "Select type Paystub Bank Statement Offer Letter Tax Documents Benefit Award Let…" at bounding box center [625, 445] width 164 height 25
click at [592, 482] on select "Select type Paystub Bank Statement Offer Letter Tax Documents Benefit Award Let…" at bounding box center [625, 480] width 164 height 25
select select "paystub"
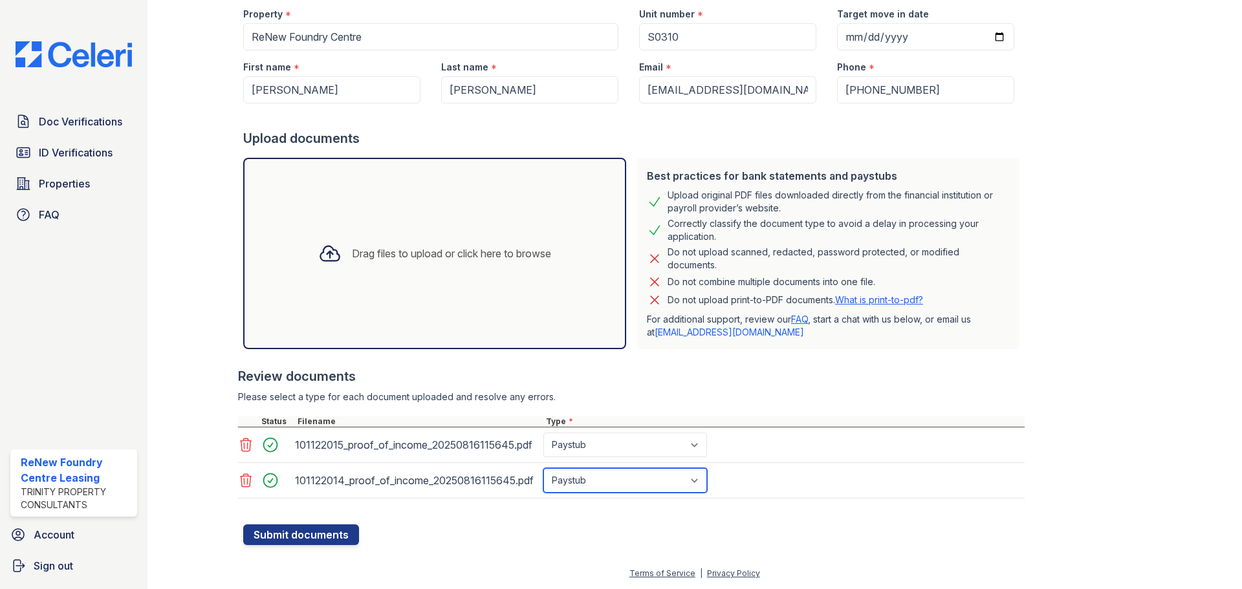
click at [543, 468] on select "Select type Paystub Bank Statement Offer Letter Tax Documents Benefit Award Let…" at bounding box center [625, 480] width 164 height 25
click at [285, 539] on button "Submit documents" at bounding box center [301, 535] width 116 height 21
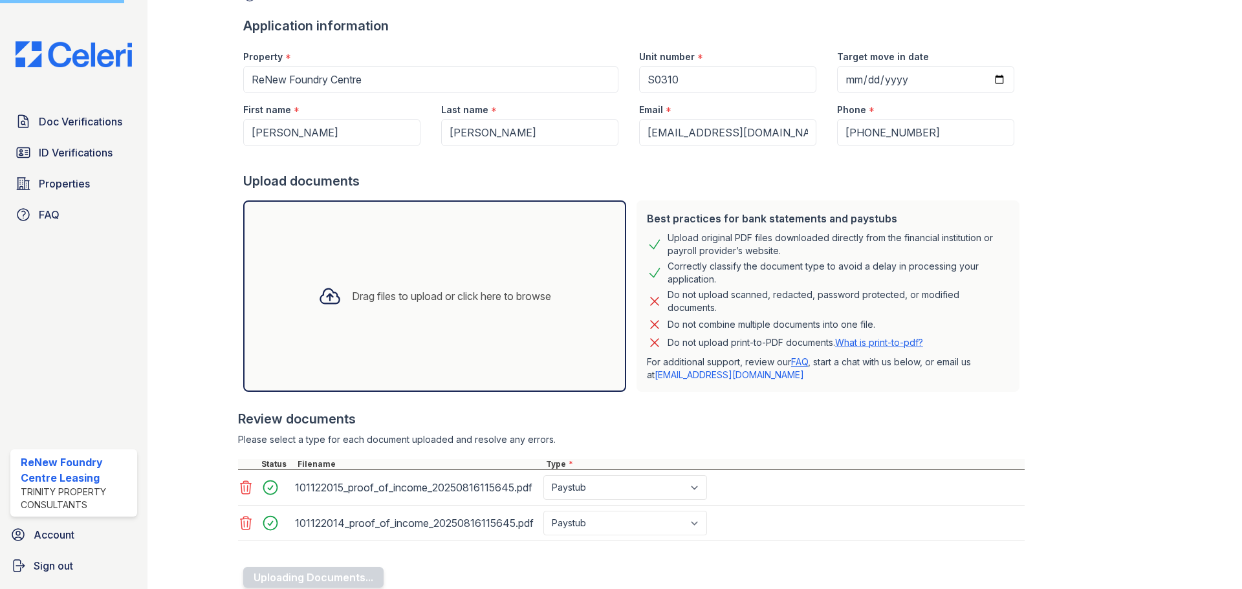
scroll to position [0, 0]
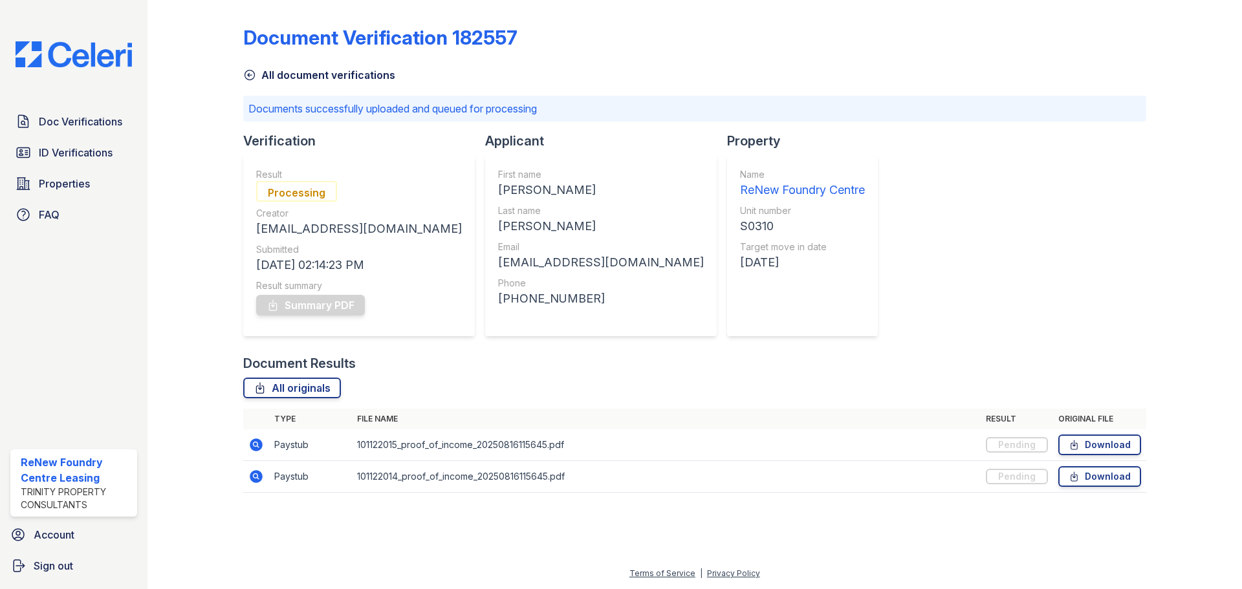
click at [274, 80] on link "All document verifications" at bounding box center [319, 75] width 152 height 16
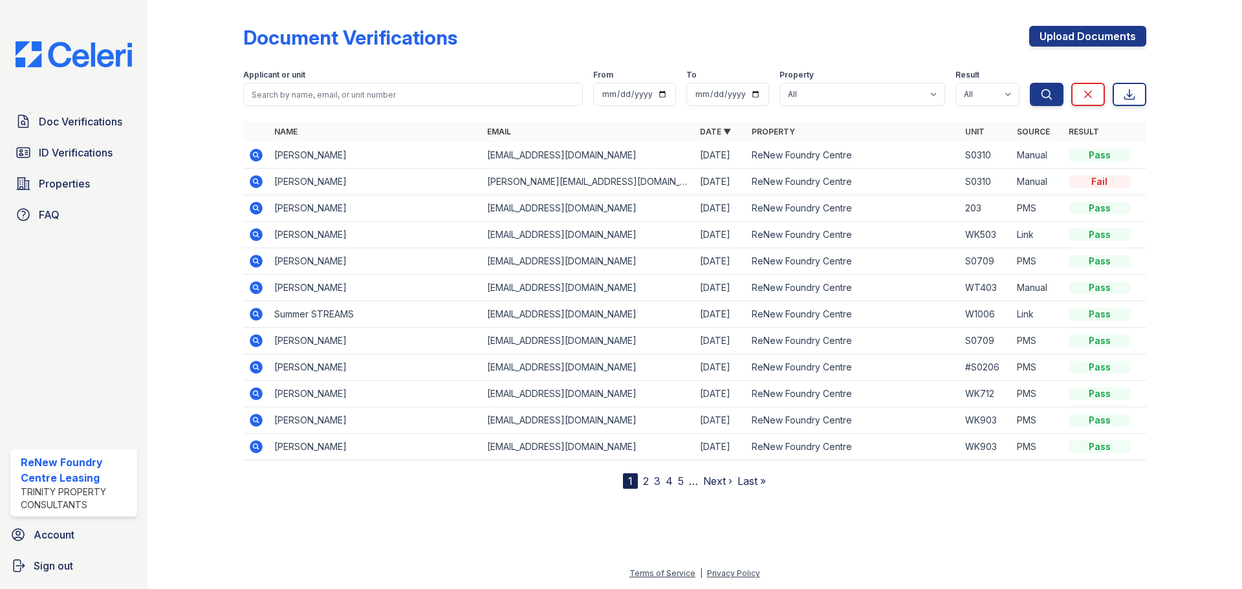
click at [260, 180] on icon at bounding box center [256, 181] width 13 height 13
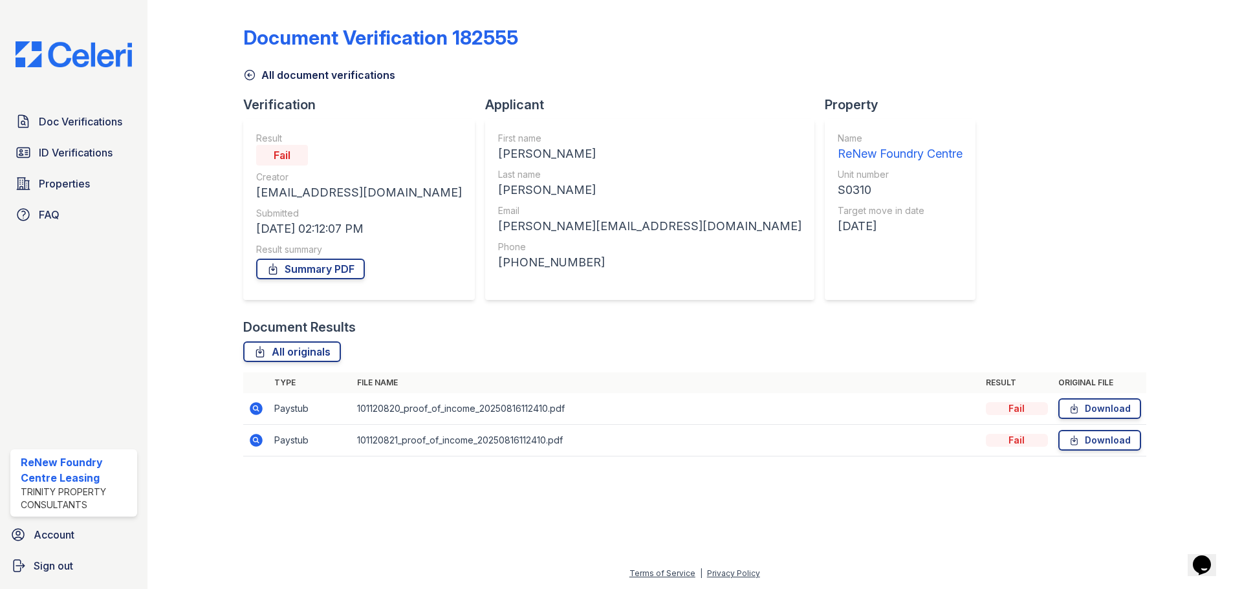
click at [1012, 403] on div "Fail" at bounding box center [1017, 408] width 62 height 13
click at [255, 410] on icon at bounding box center [256, 409] width 16 height 16
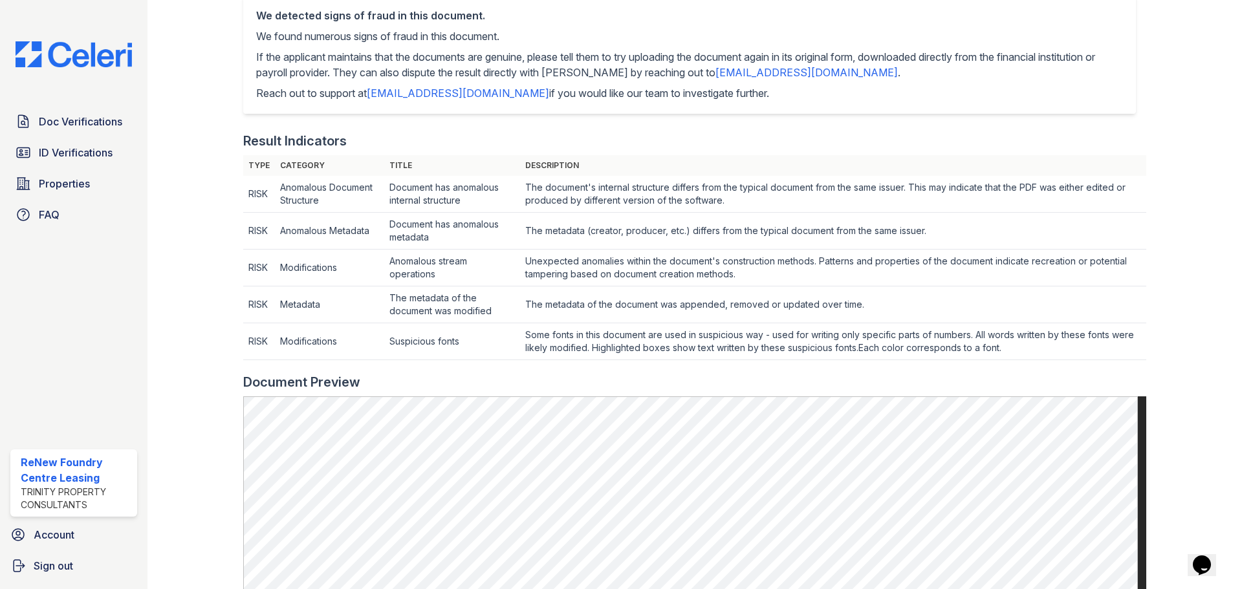
scroll to position [298, 0]
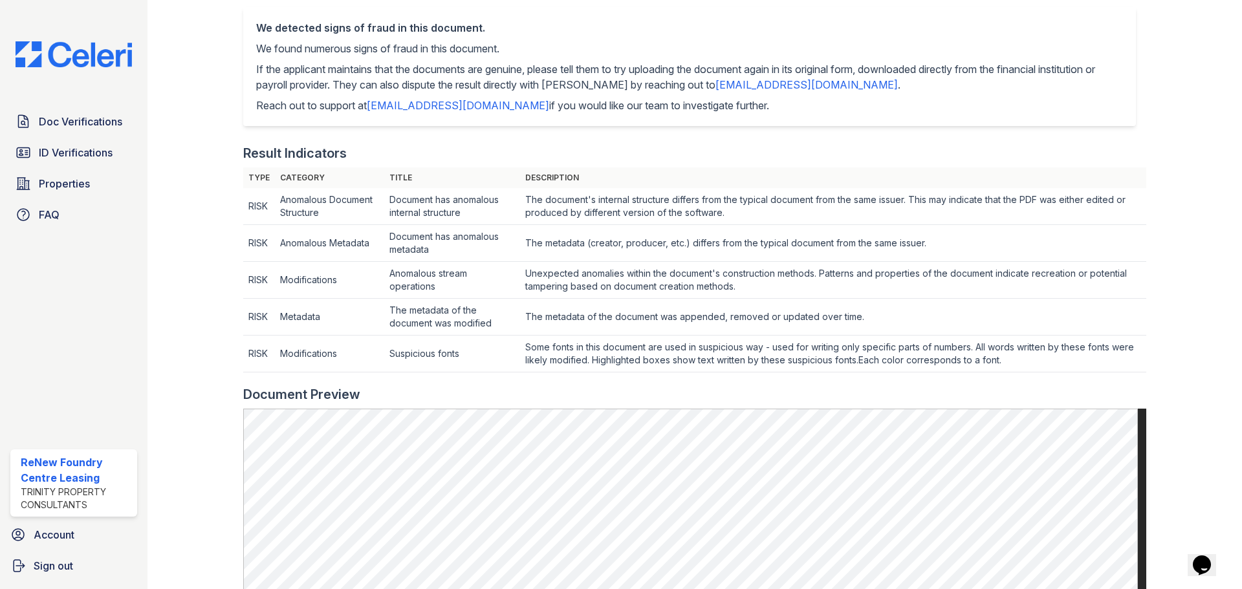
click at [534, 225] on td "The metadata (creator, producer, etc.) differs from the typical document from t…" at bounding box center [833, 206] width 626 height 37
click at [537, 225] on td "Unexpected anomalies within the document's construction methods. Patterns and p…" at bounding box center [833, 206] width 626 height 37
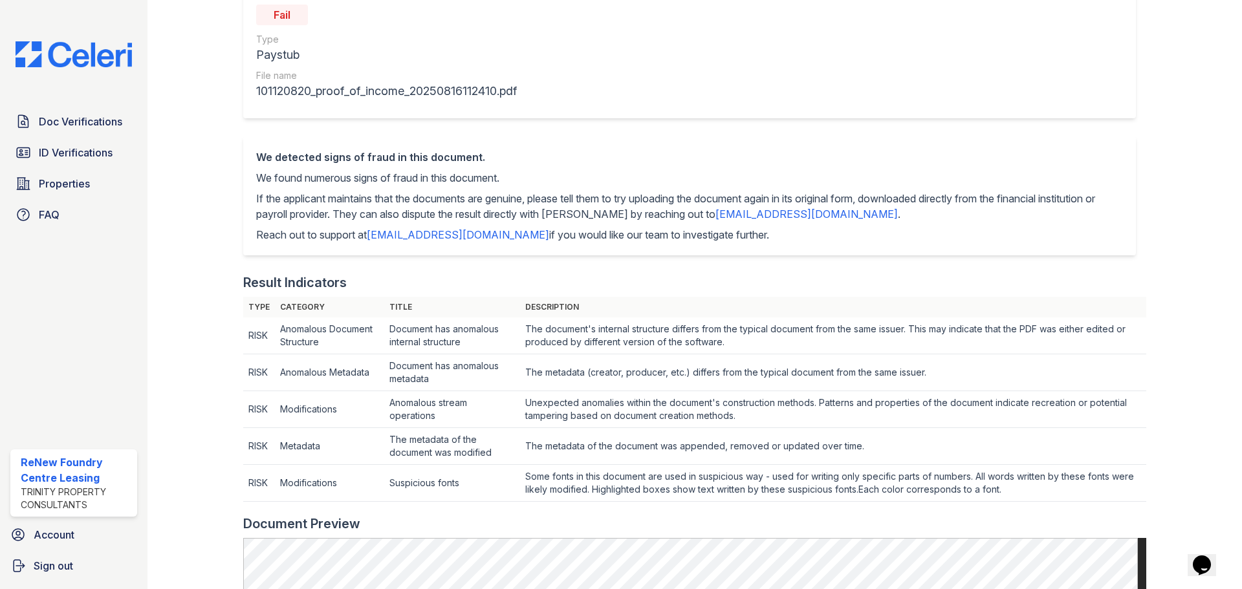
scroll to position [0, 0]
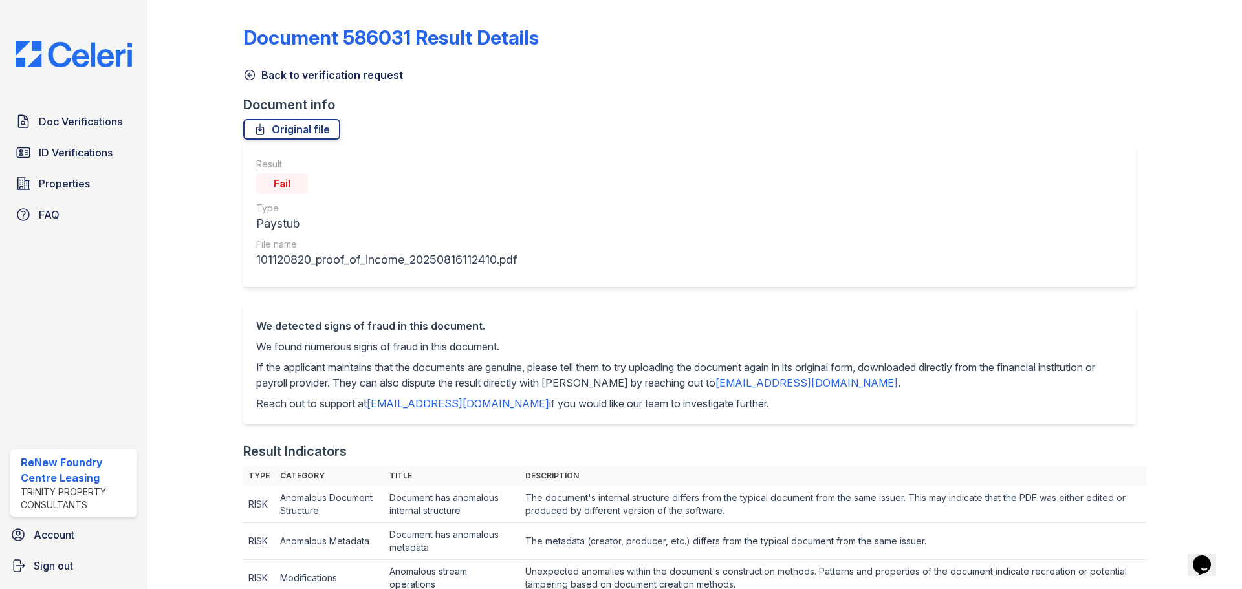
click at [313, 78] on link "Back to verification request" at bounding box center [323, 75] width 160 height 16
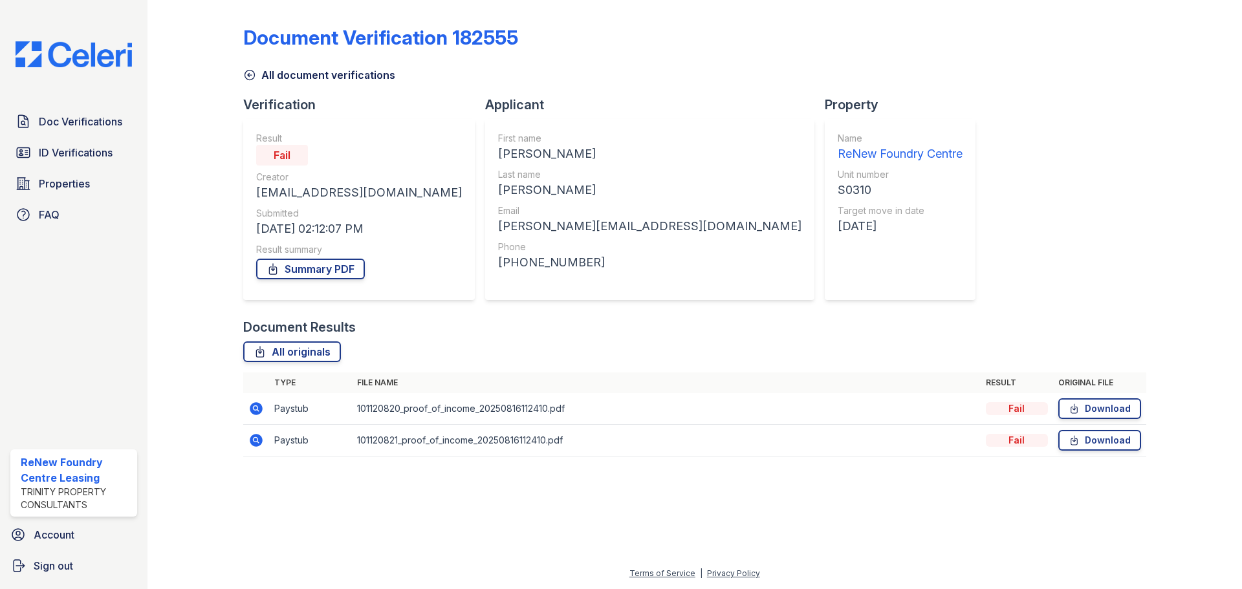
click at [327, 78] on link "All document verifications" at bounding box center [319, 75] width 152 height 16
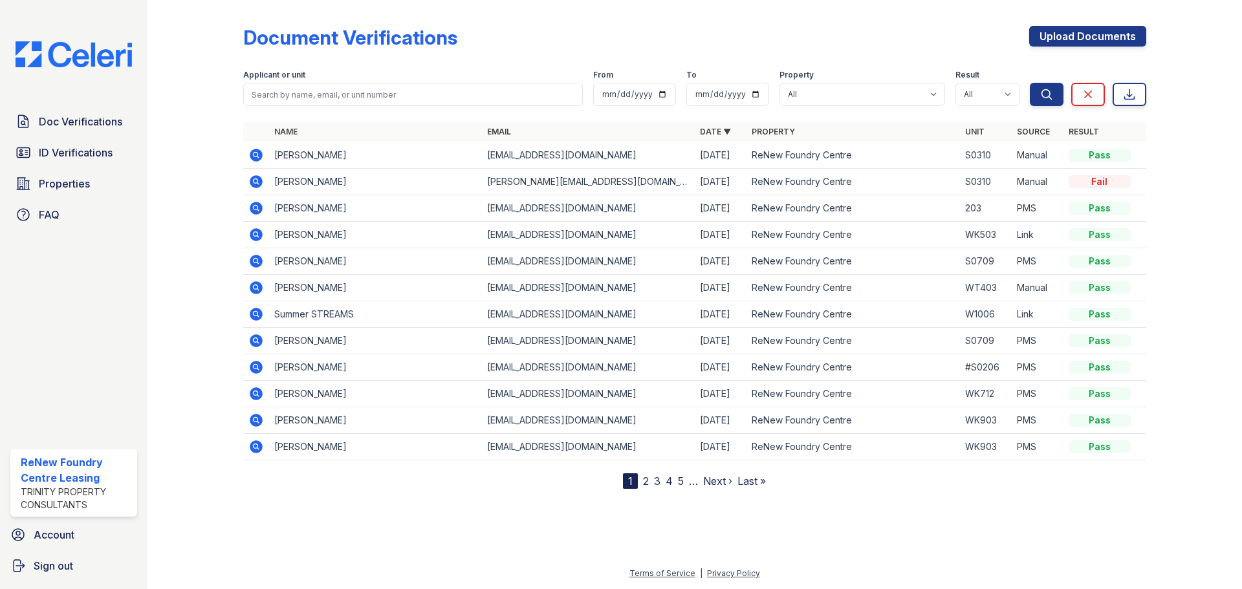
click at [258, 157] on icon at bounding box center [256, 155] width 13 height 13
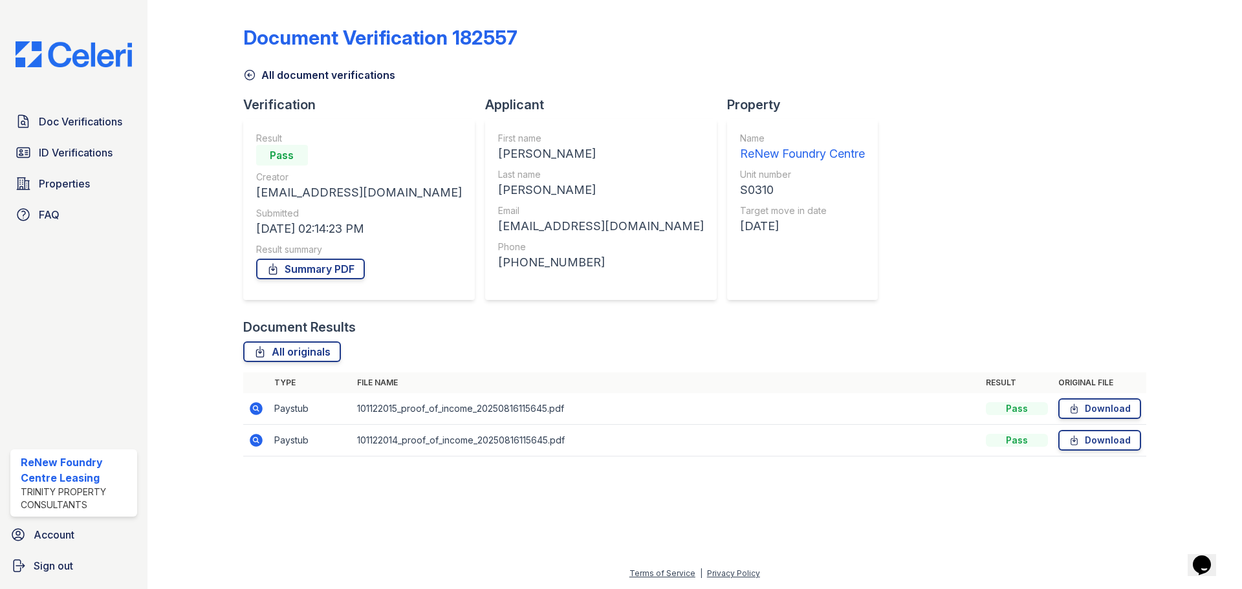
click at [256, 411] on icon at bounding box center [256, 408] width 13 height 13
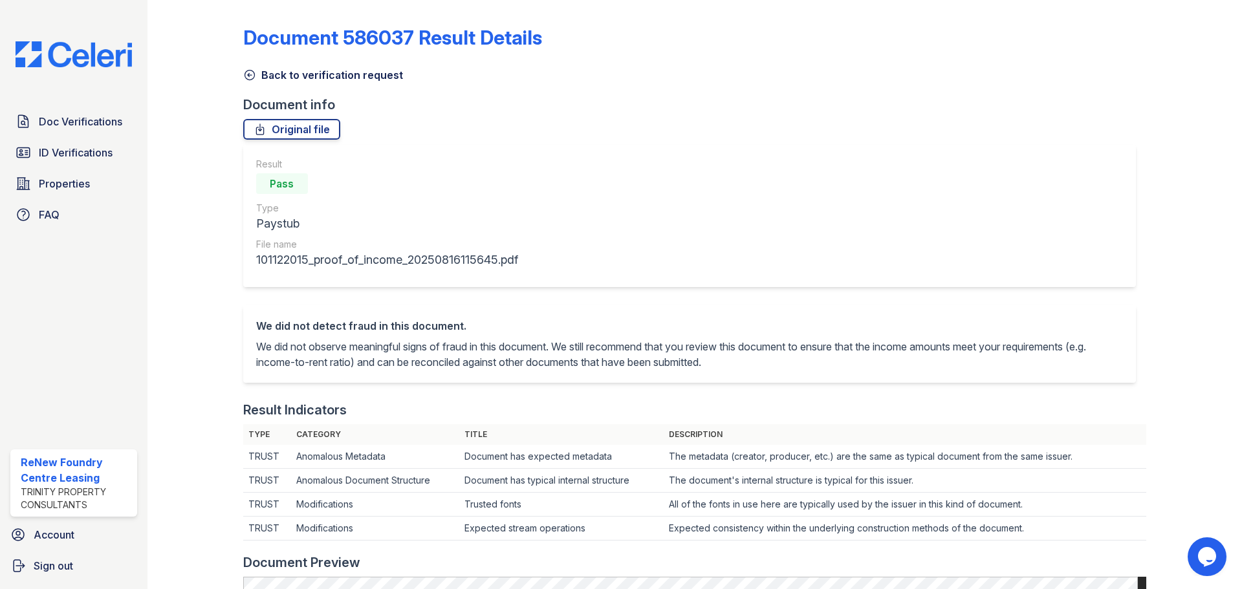
click at [310, 74] on link "Back to verification request" at bounding box center [323, 75] width 160 height 16
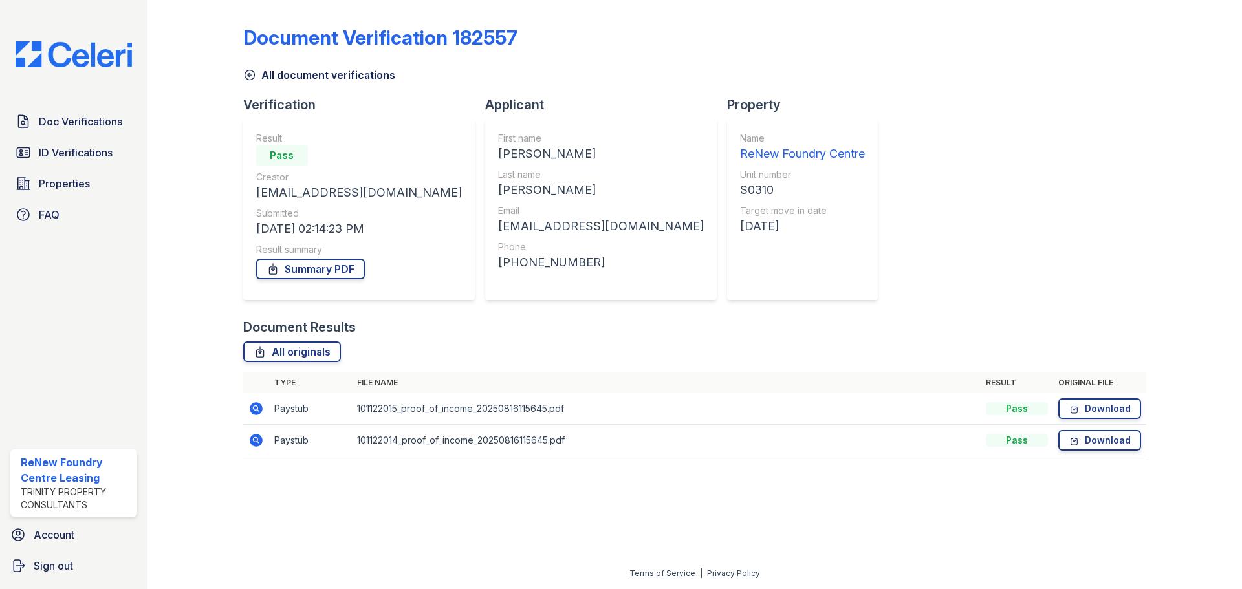
click at [285, 71] on link "All document verifications" at bounding box center [319, 75] width 152 height 16
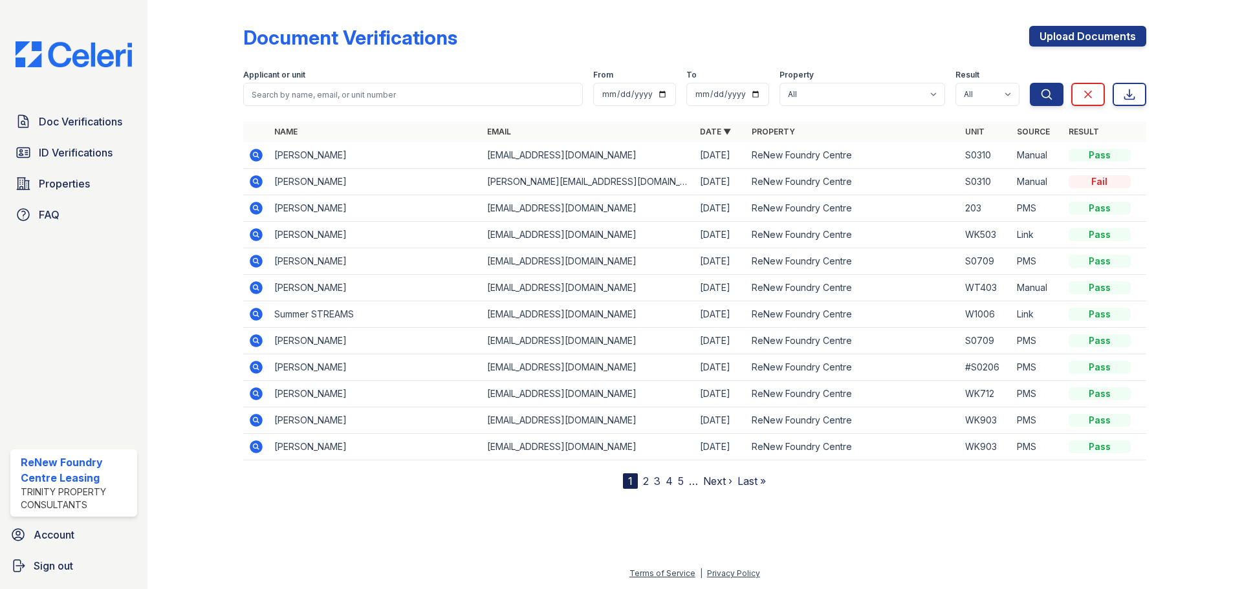
click at [254, 153] on icon at bounding box center [256, 155] width 16 height 16
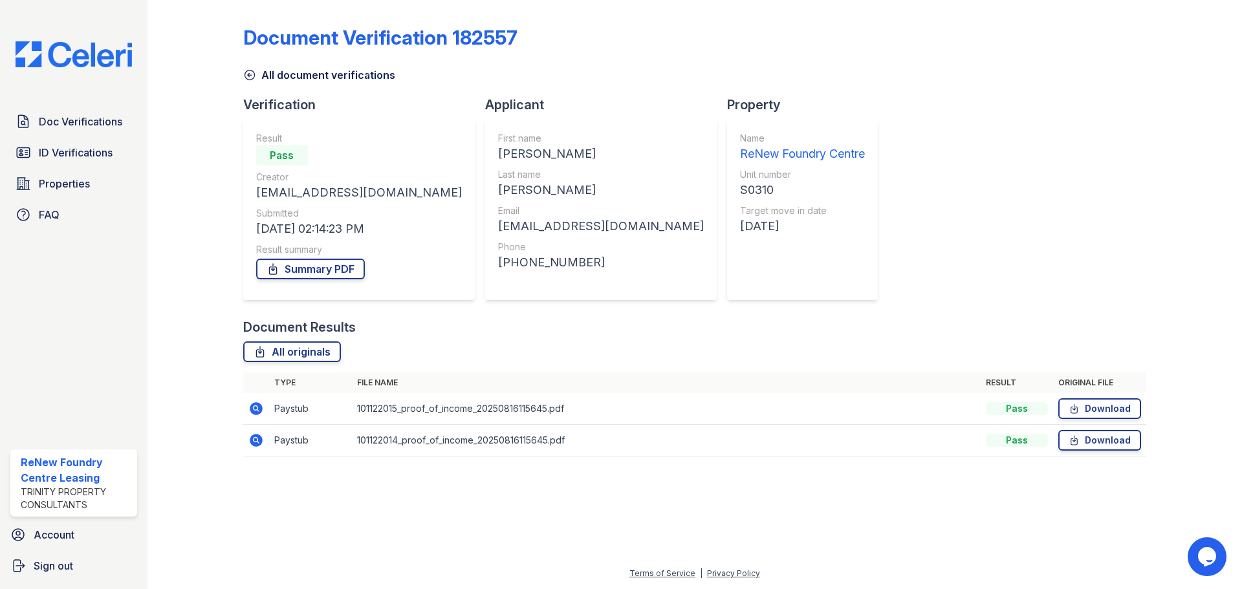
click at [261, 406] on icon at bounding box center [256, 408] width 13 height 13
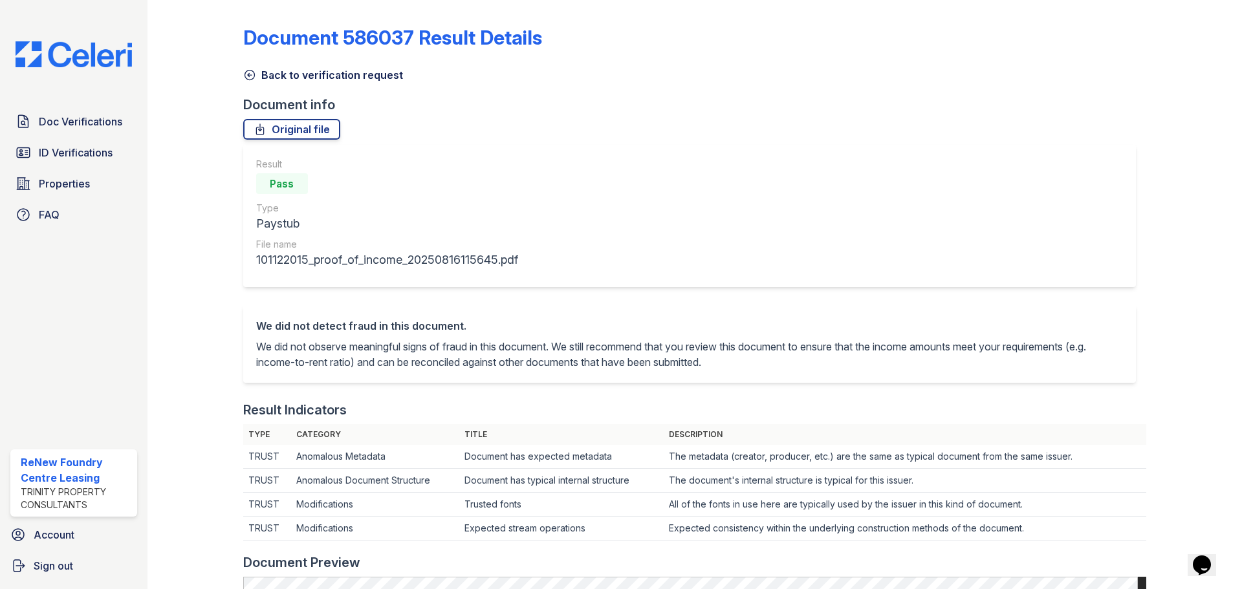
click at [298, 81] on link "Back to verification request" at bounding box center [323, 75] width 160 height 16
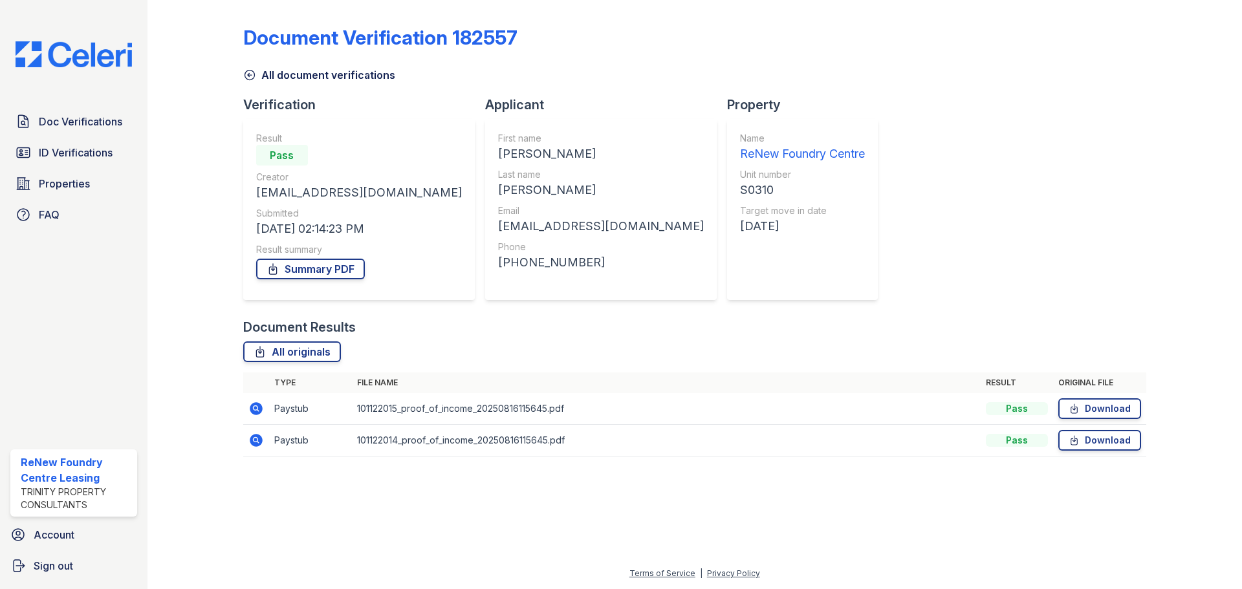
click at [257, 441] on icon at bounding box center [256, 441] width 16 height 16
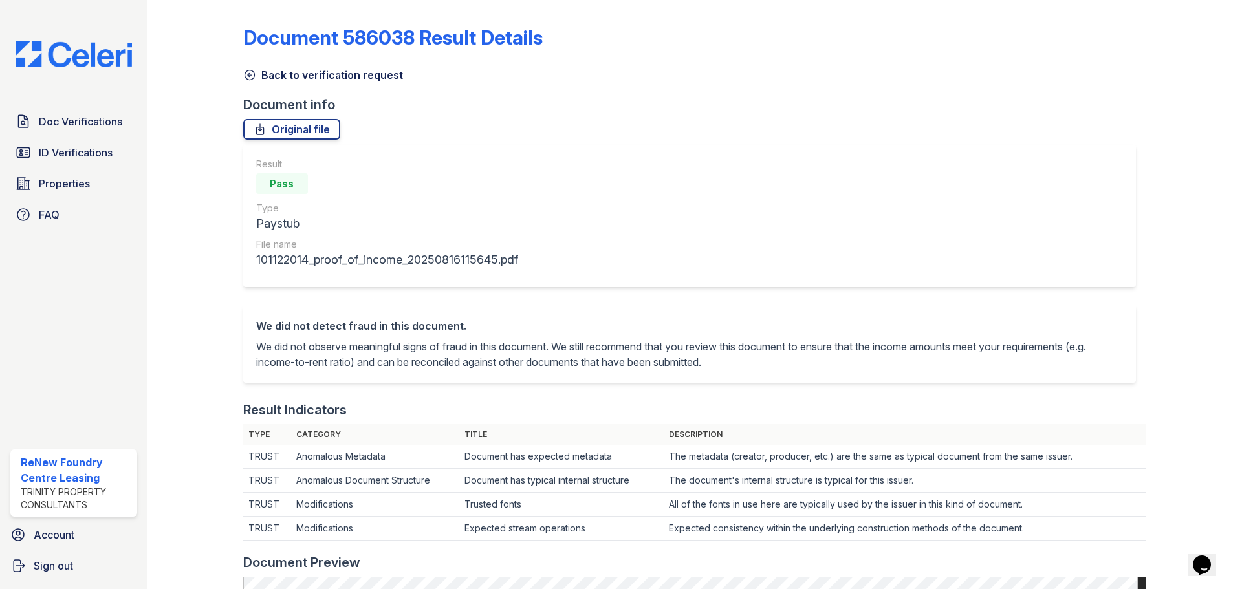
click at [316, 72] on link "Back to verification request" at bounding box center [323, 75] width 160 height 16
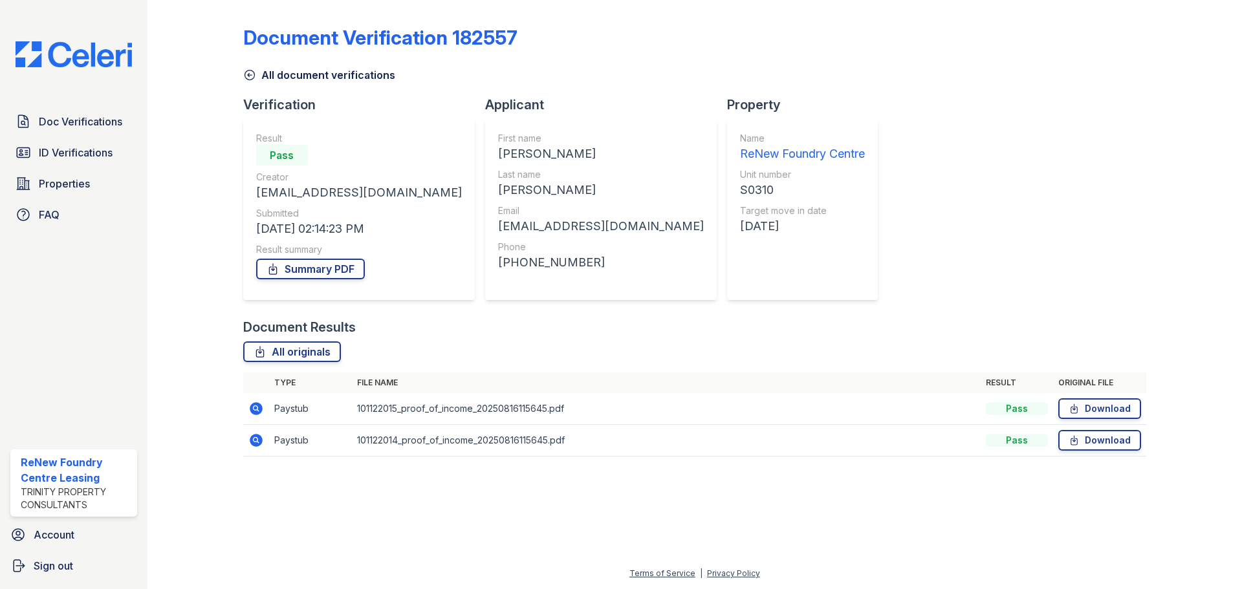
click at [253, 404] on icon at bounding box center [256, 408] width 13 height 13
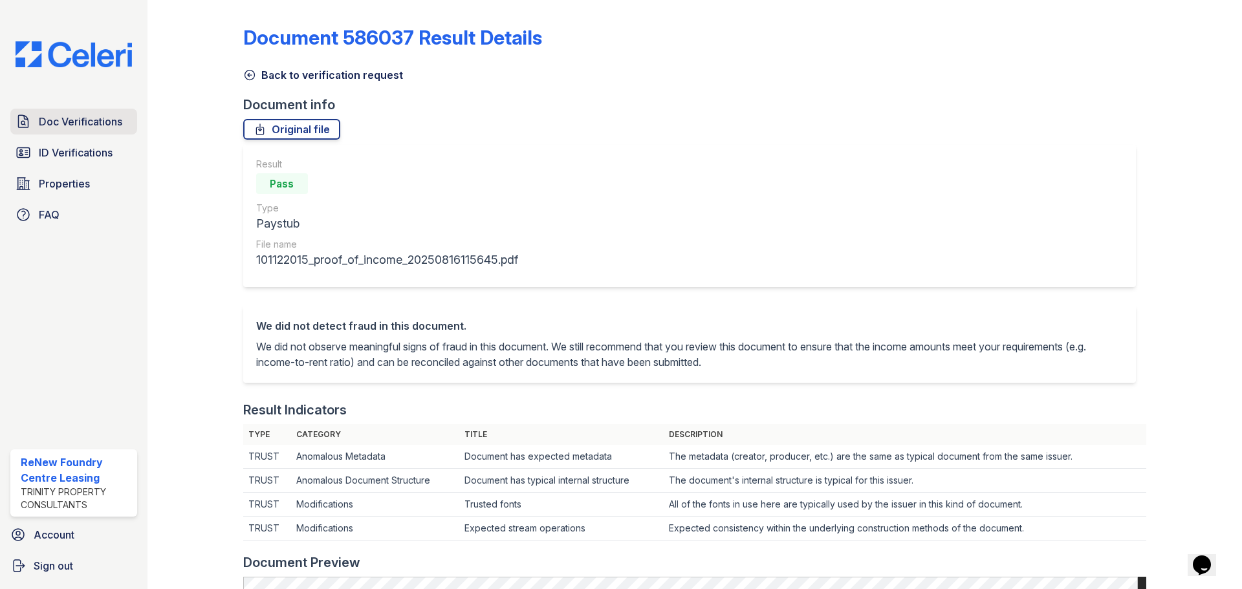
click at [78, 119] on span "Doc Verifications" at bounding box center [80, 122] width 83 height 16
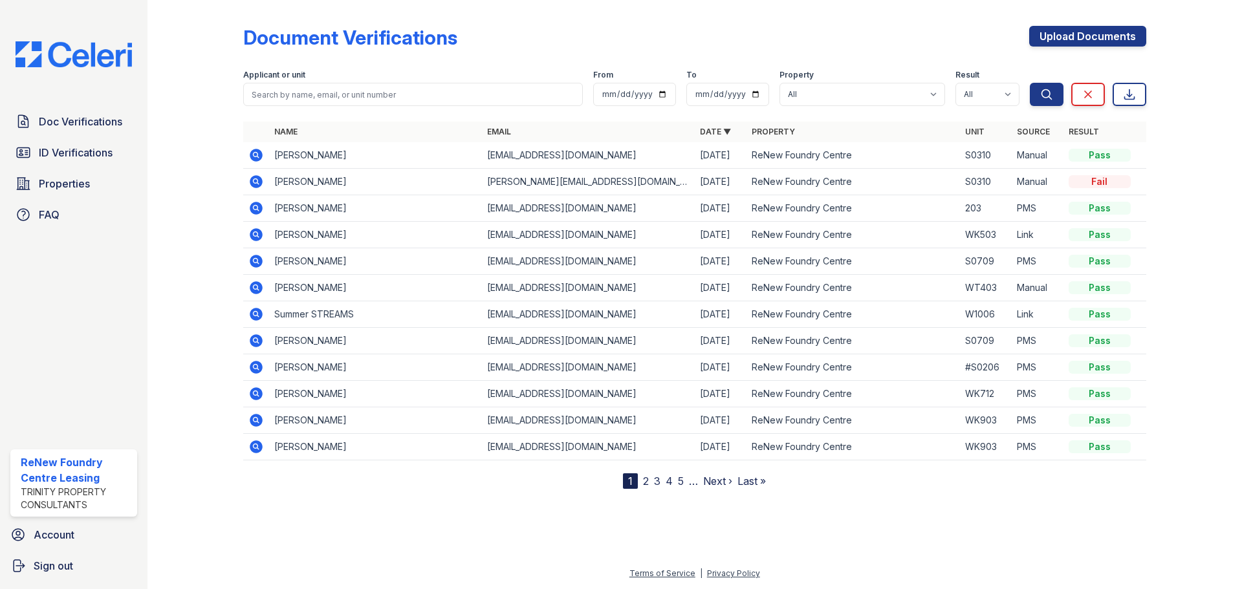
click at [256, 180] on icon at bounding box center [255, 180] width 3 height 3
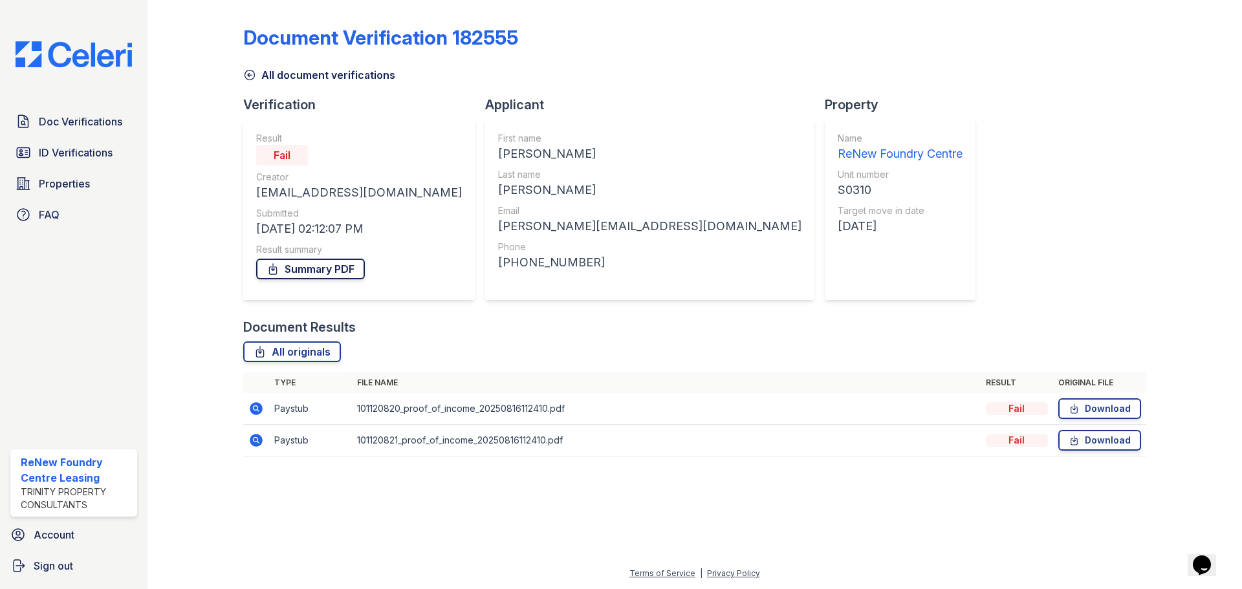
click at [316, 265] on link "Summary PDF" at bounding box center [310, 269] width 109 height 21
click at [307, 74] on link "All document verifications" at bounding box center [319, 75] width 152 height 16
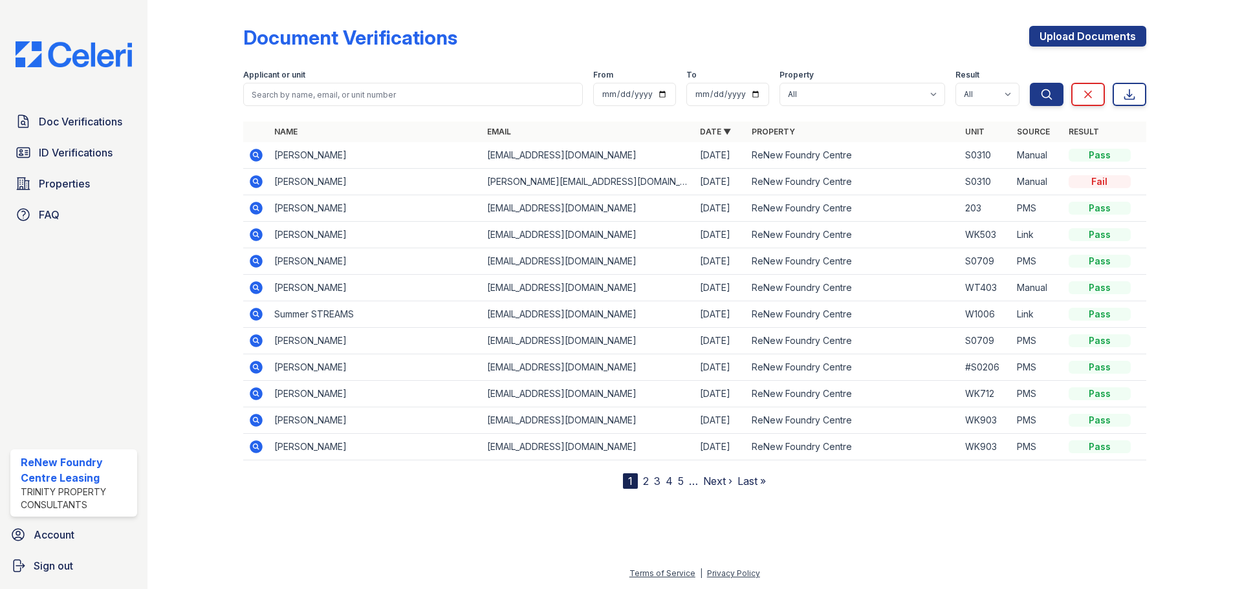
click at [256, 154] on icon at bounding box center [255, 154] width 3 height 3
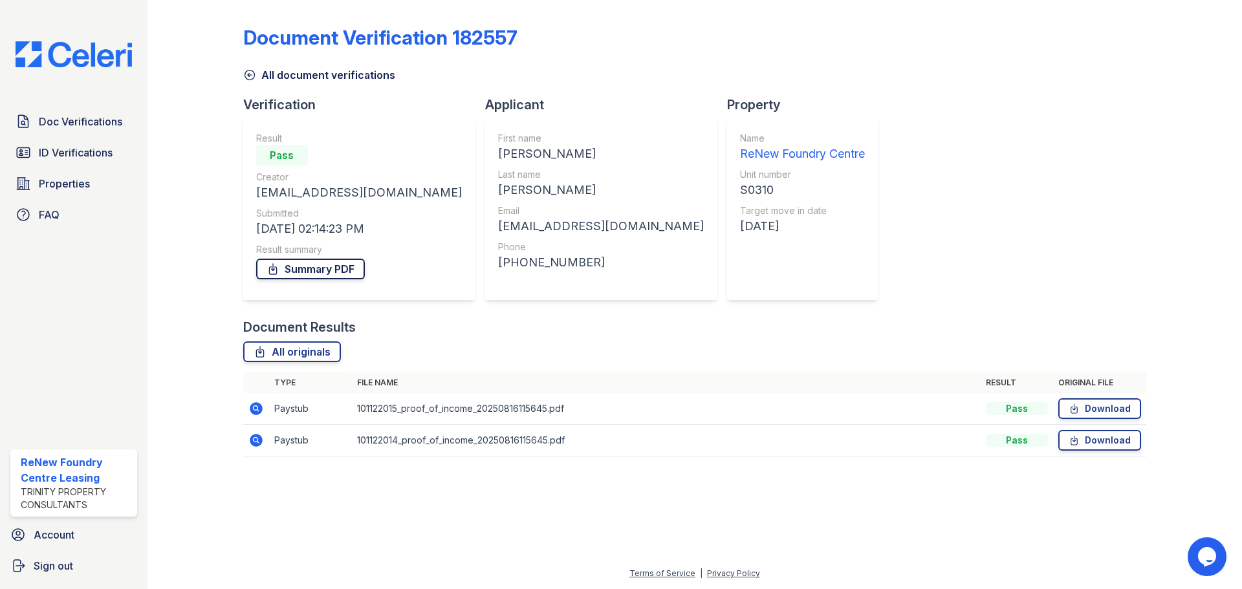
click at [326, 269] on link "Summary PDF" at bounding box center [310, 269] width 109 height 21
click at [92, 142] on link "ID Verifications" at bounding box center [73, 153] width 127 height 26
click at [83, 152] on span "ID Verifications" at bounding box center [76, 153] width 74 height 16
